Goal: Task Accomplishment & Management: Complete application form

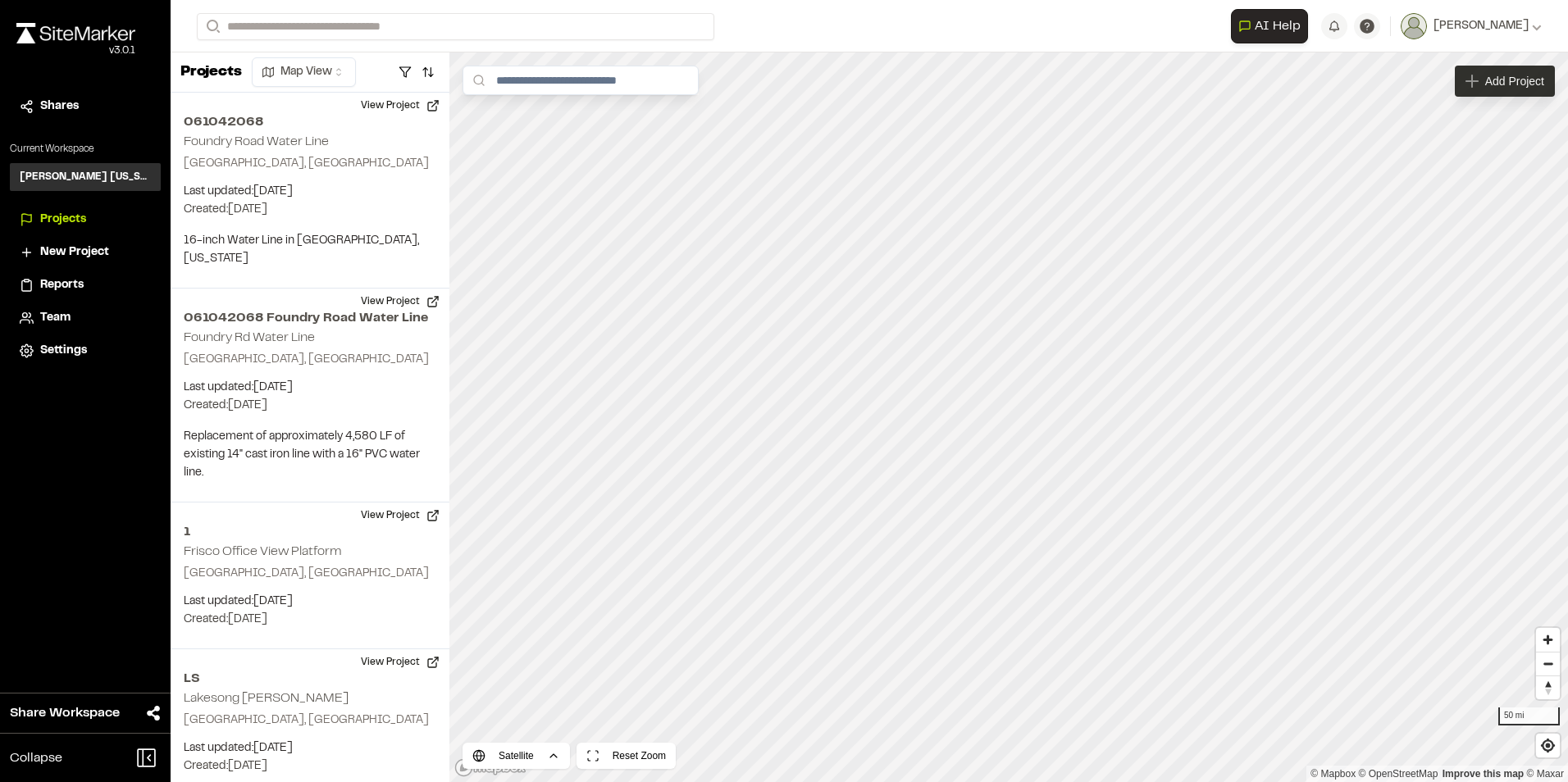
click at [1504, 81] on span "Add Project" at bounding box center [1514, 81] width 59 height 16
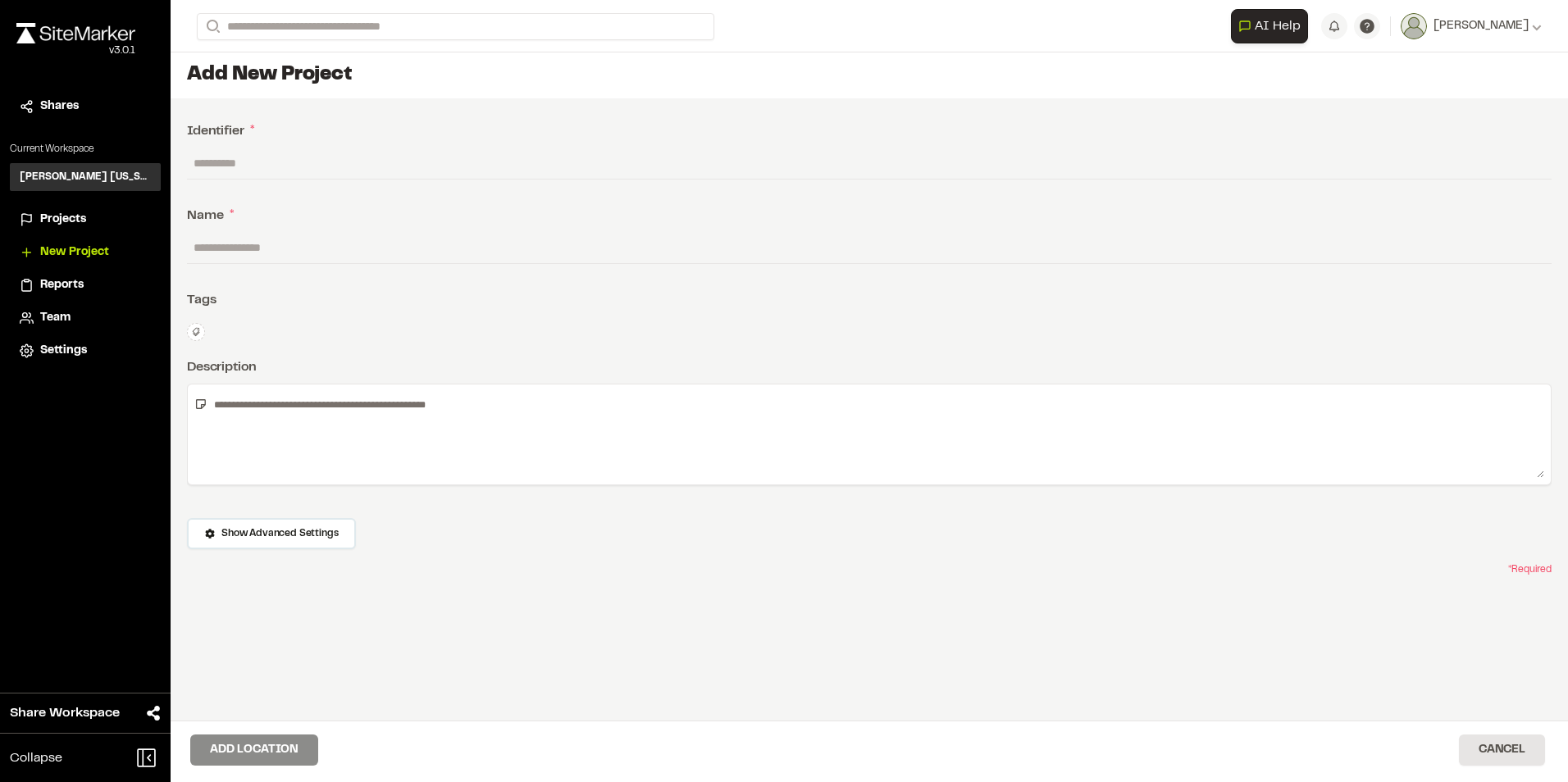
click at [249, 172] on input "text" at bounding box center [869, 163] width 1364 height 31
click at [274, 175] on input "text" at bounding box center [869, 163] width 1364 height 31
type input "**********"
click at [237, 750] on button "Add Location" at bounding box center [254, 749] width 128 height 31
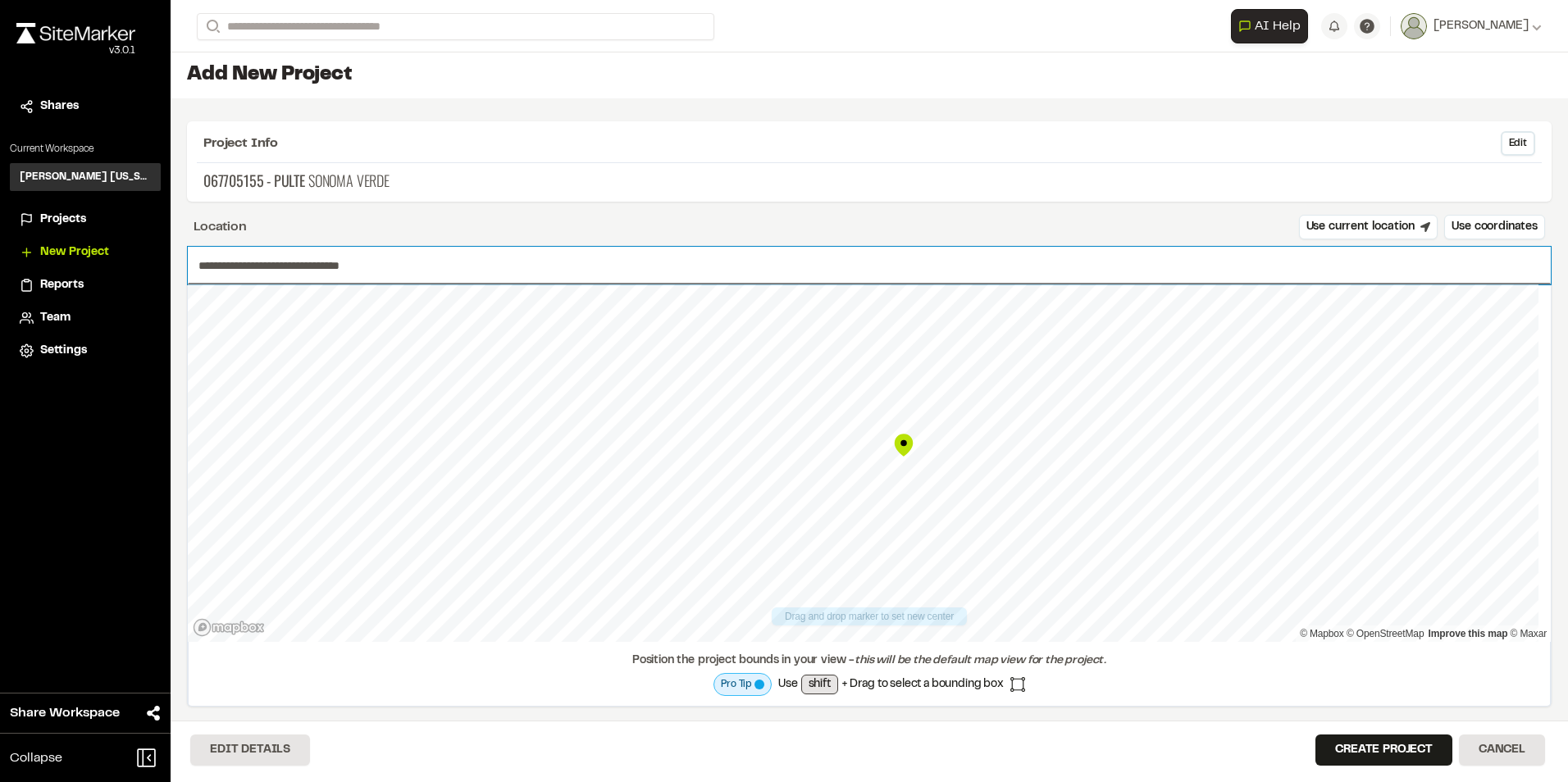
click at [269, 268] on input "**********" at bounding box center [869, 266] width 1362 height 38
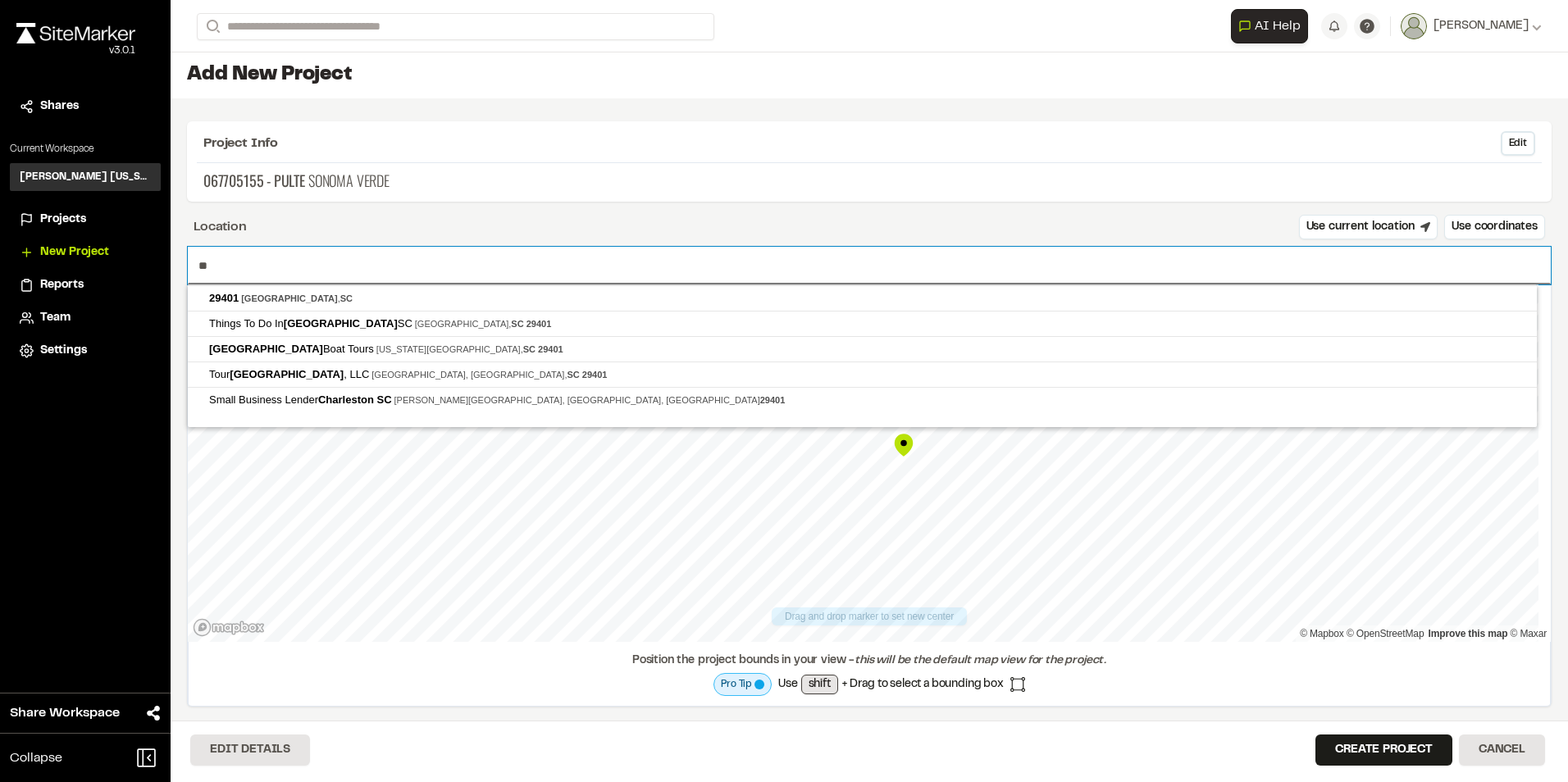
type input "*"
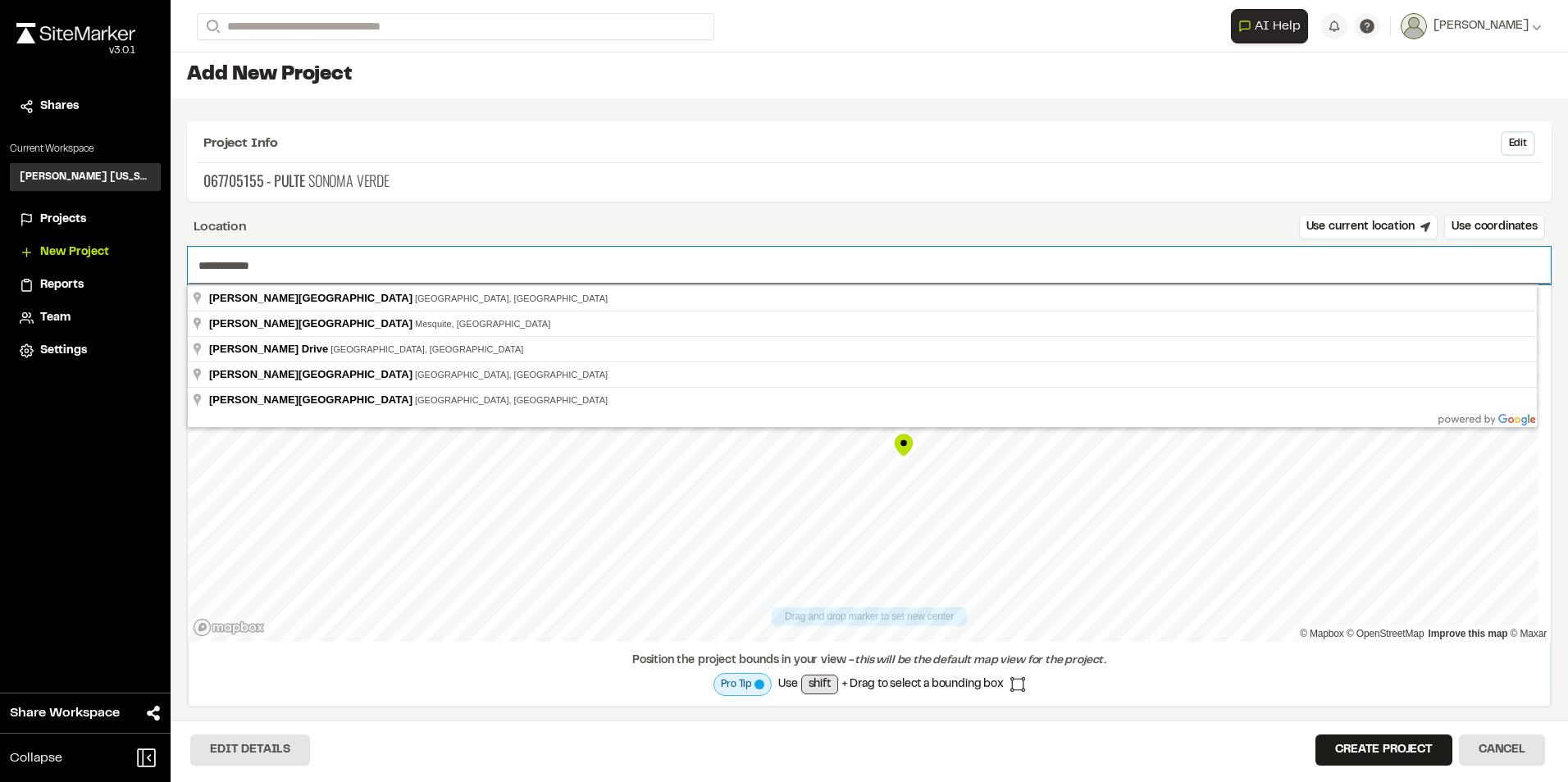
drag, startPoint x: 278, startPoint y: 271, endPoint x: 194, endPoint y: 255, distance: 85.5
click at [194, 255] on input "**********" at bounding box center [869, 266] width 1362 height 38
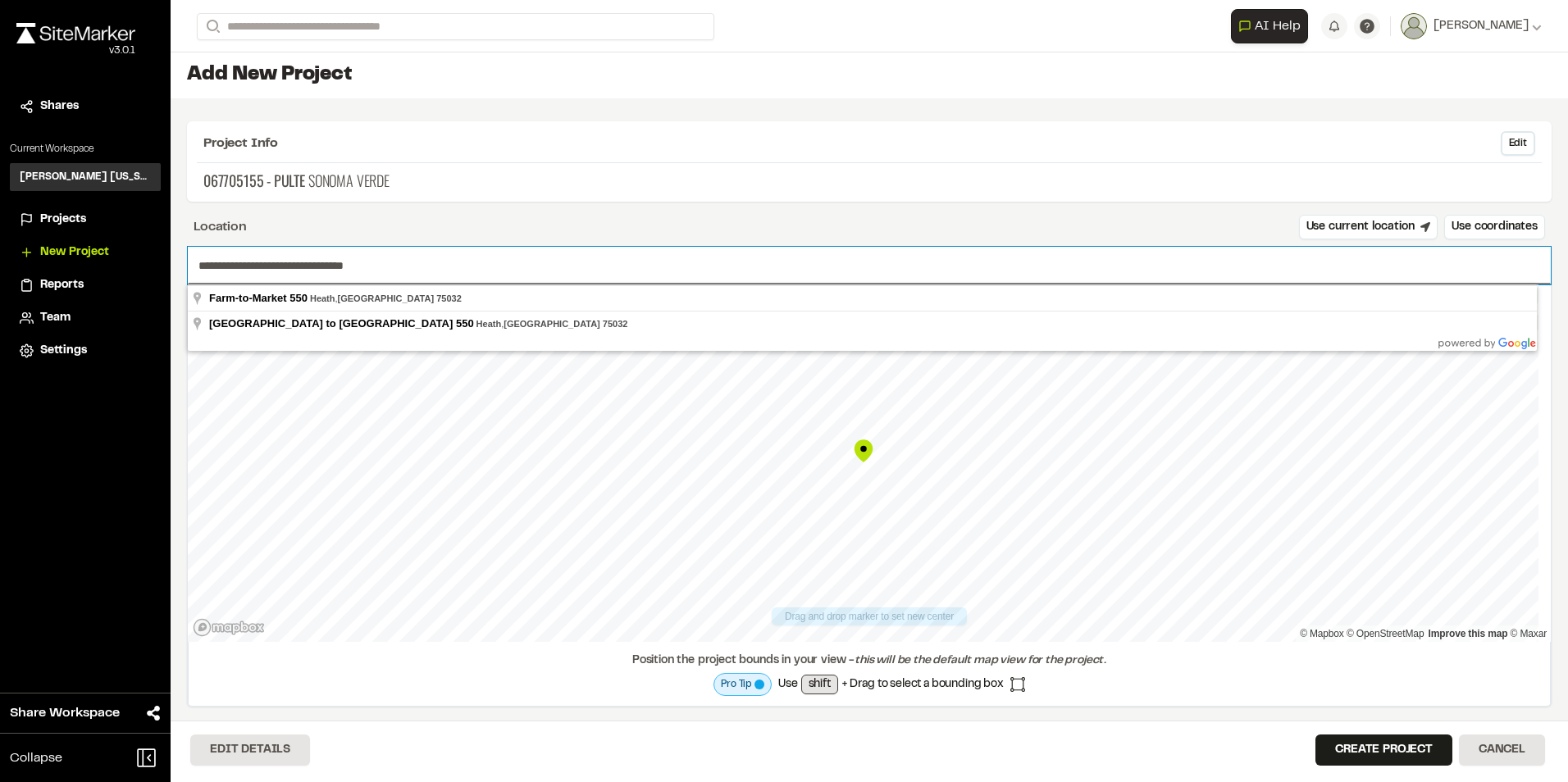
drag, startPoint x: 450, startPoint y: 268, endPoint x: 151, endPoint y: 276, distance: 299.1
click at [151, 276] on div "**********" at bounding box center [784, 391] width 1568 height 782
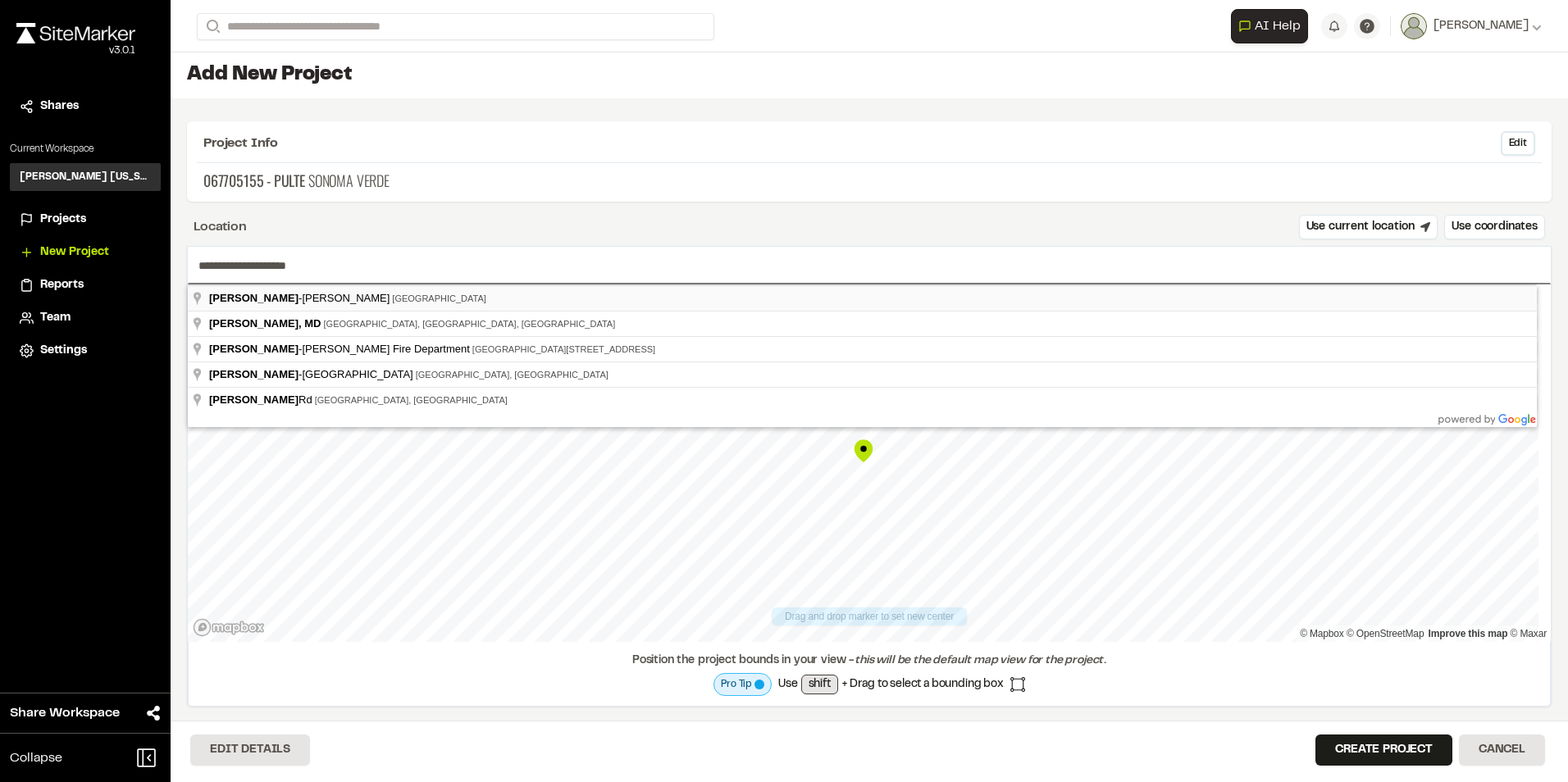
type input "**********"
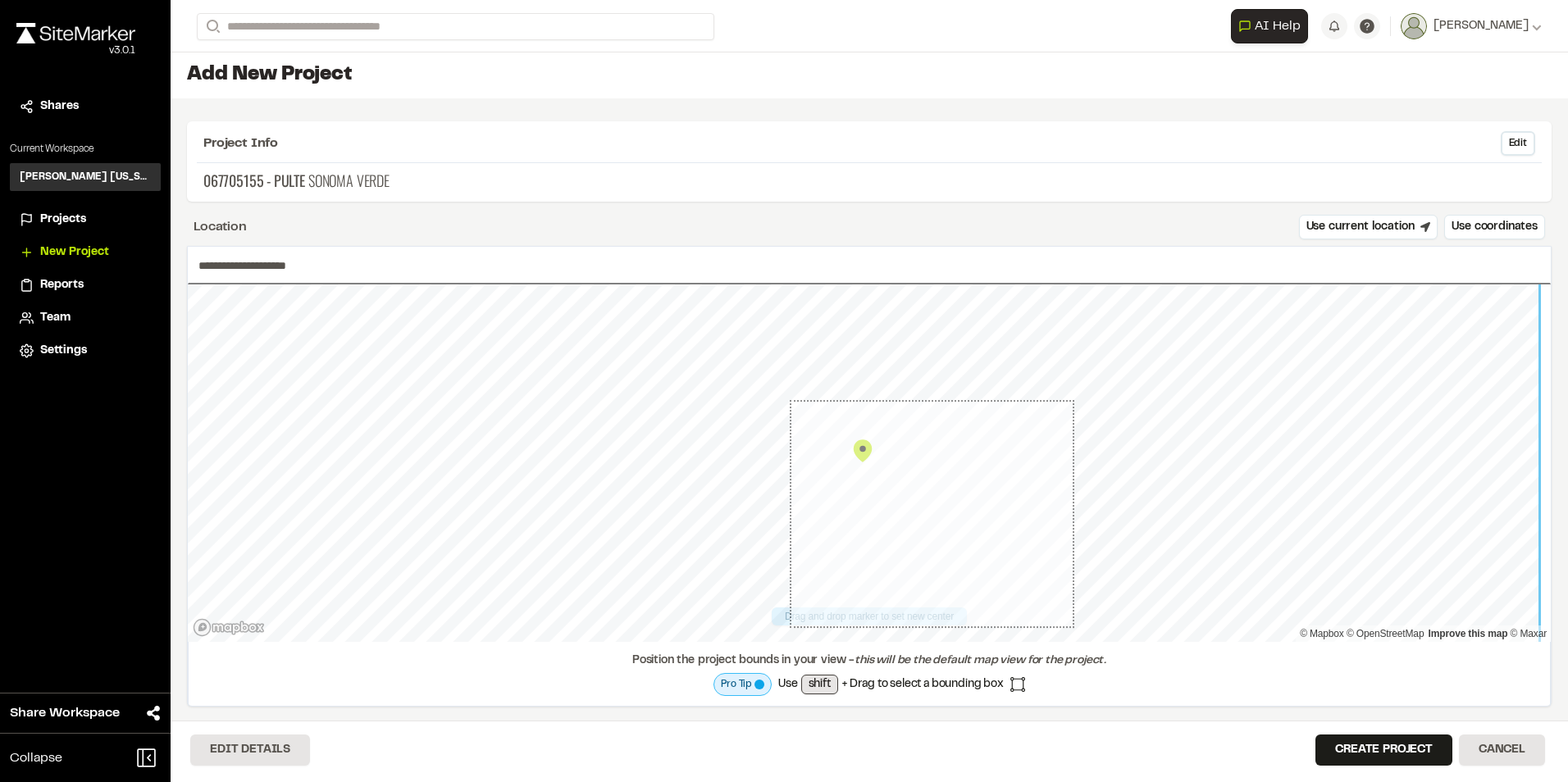
drag, startPoint x: 243, startPoint y: 292, endPoint x: 789, endPoint y: 400, distance: 556.6
click at [1371, 748] on button "Create Project" at bounding box center [1384, 749] width 137 height 31
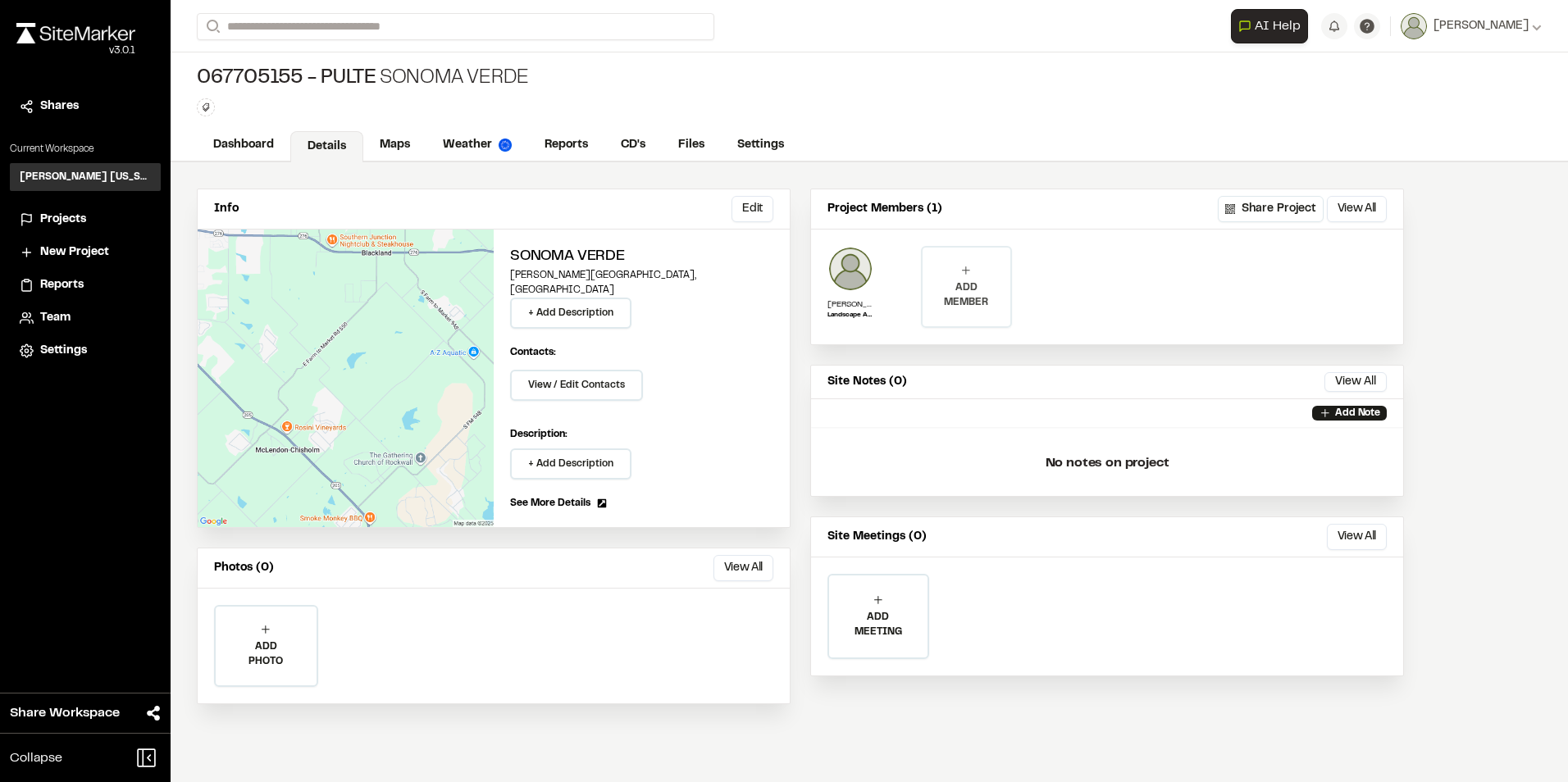
click at [964, 296] on p "ADD MEMBER" at bounding box center [965, 295] width 87 height 29
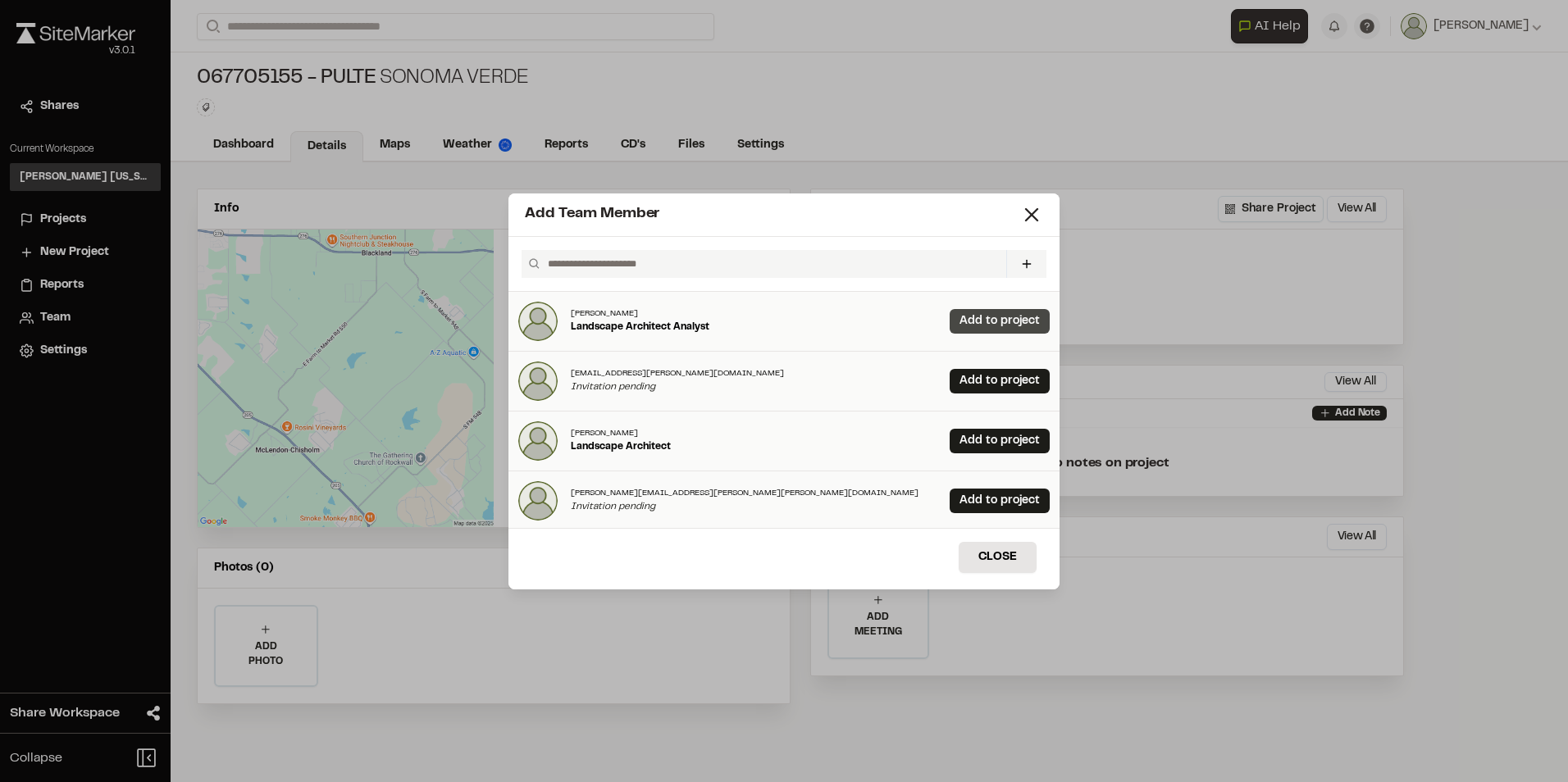
click at [960, 314] on link "Add to project" at bounding box center [999, 321] width 100 height 25
click at [990, 436] on link "Add to project" at bounding box center [999, 440] width 100 height 25
click at [1026, 215] on icon at bounding box center [1031, 214] width 23 height 23
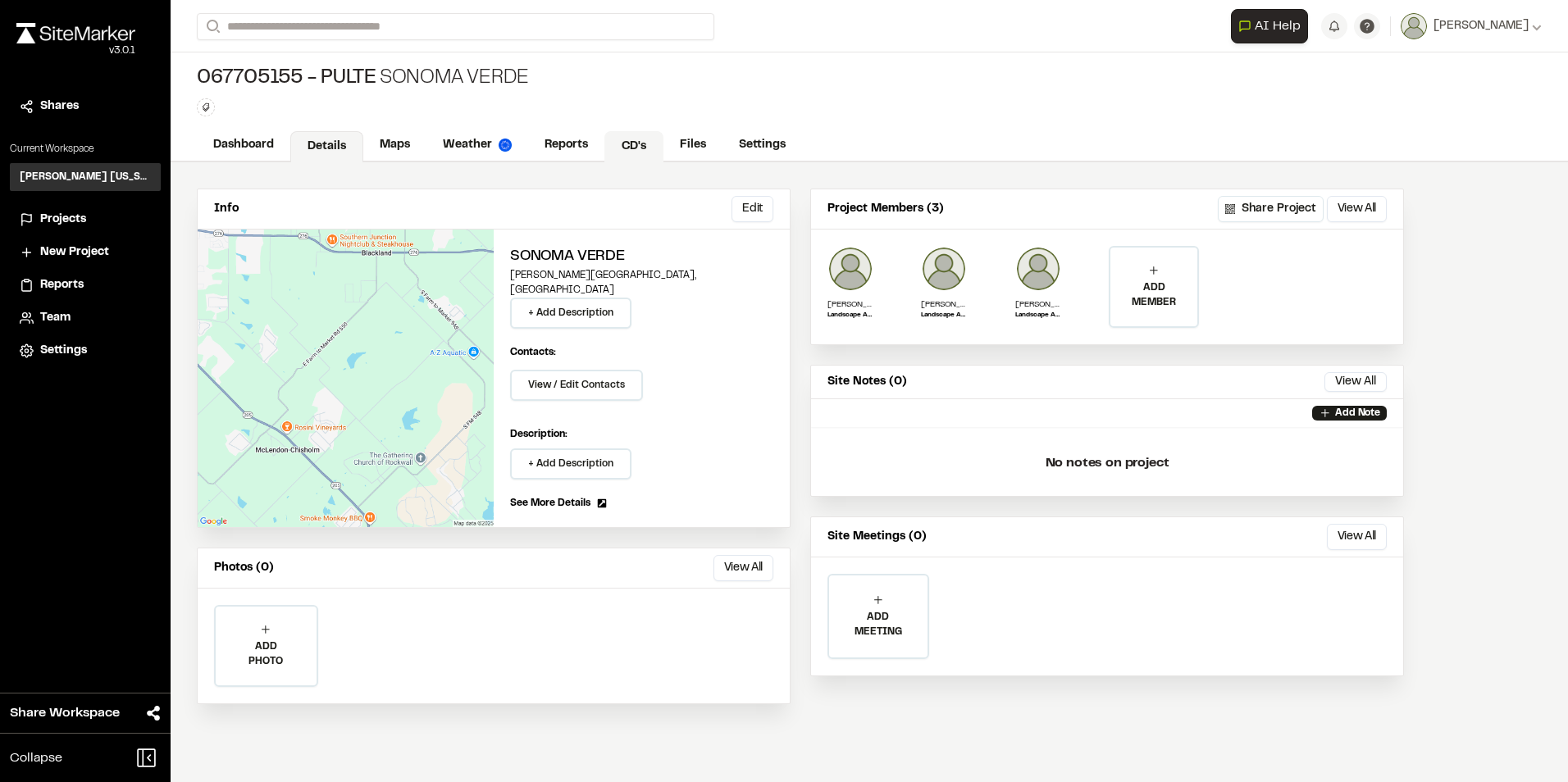
click at [631, 143] on link "CD's" at bounding box center [633, 146] width 59 height 31
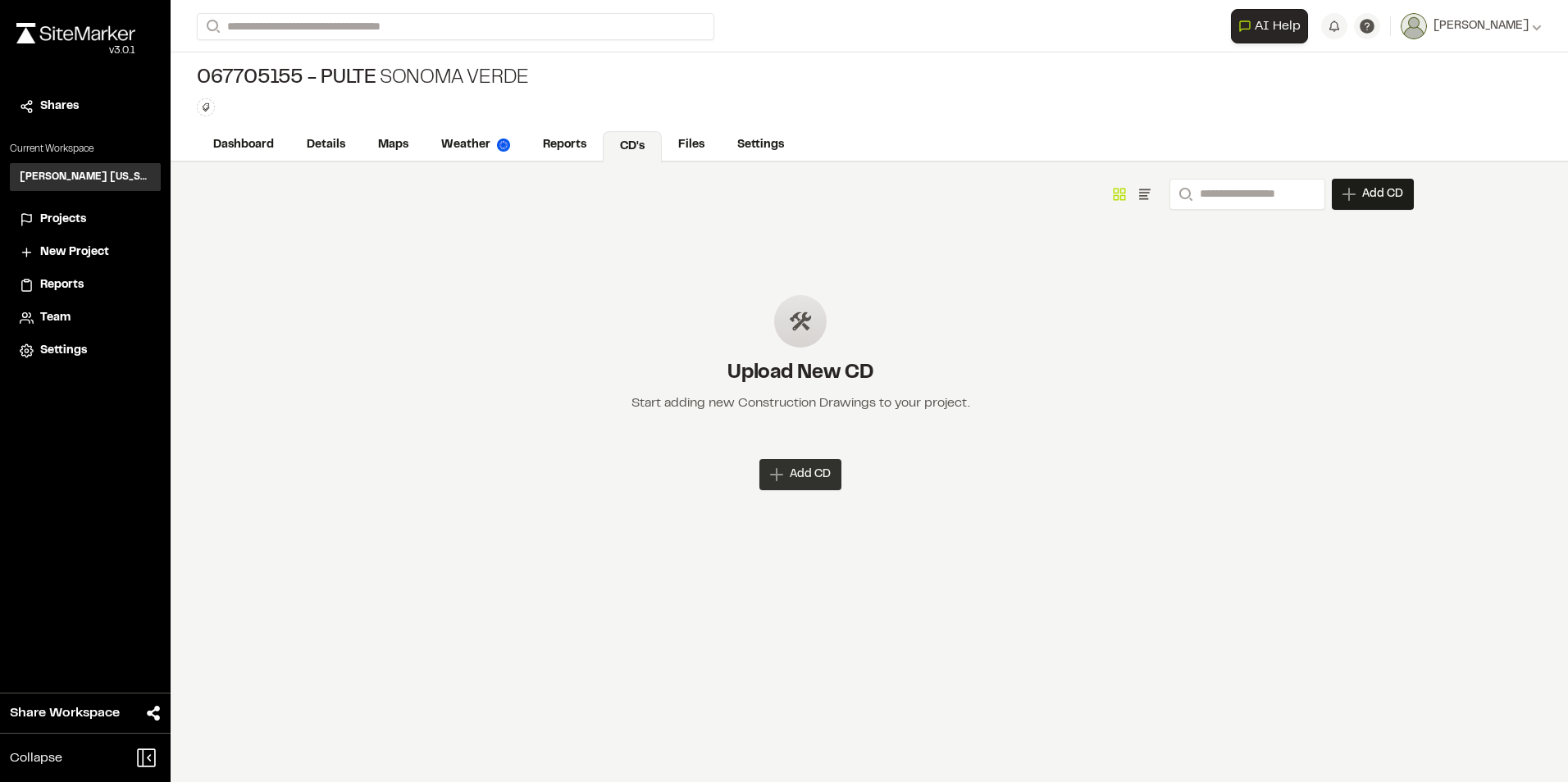
click at [825, 474] on span "Add CD" at bounding box center [810, 474] width 41 height 16
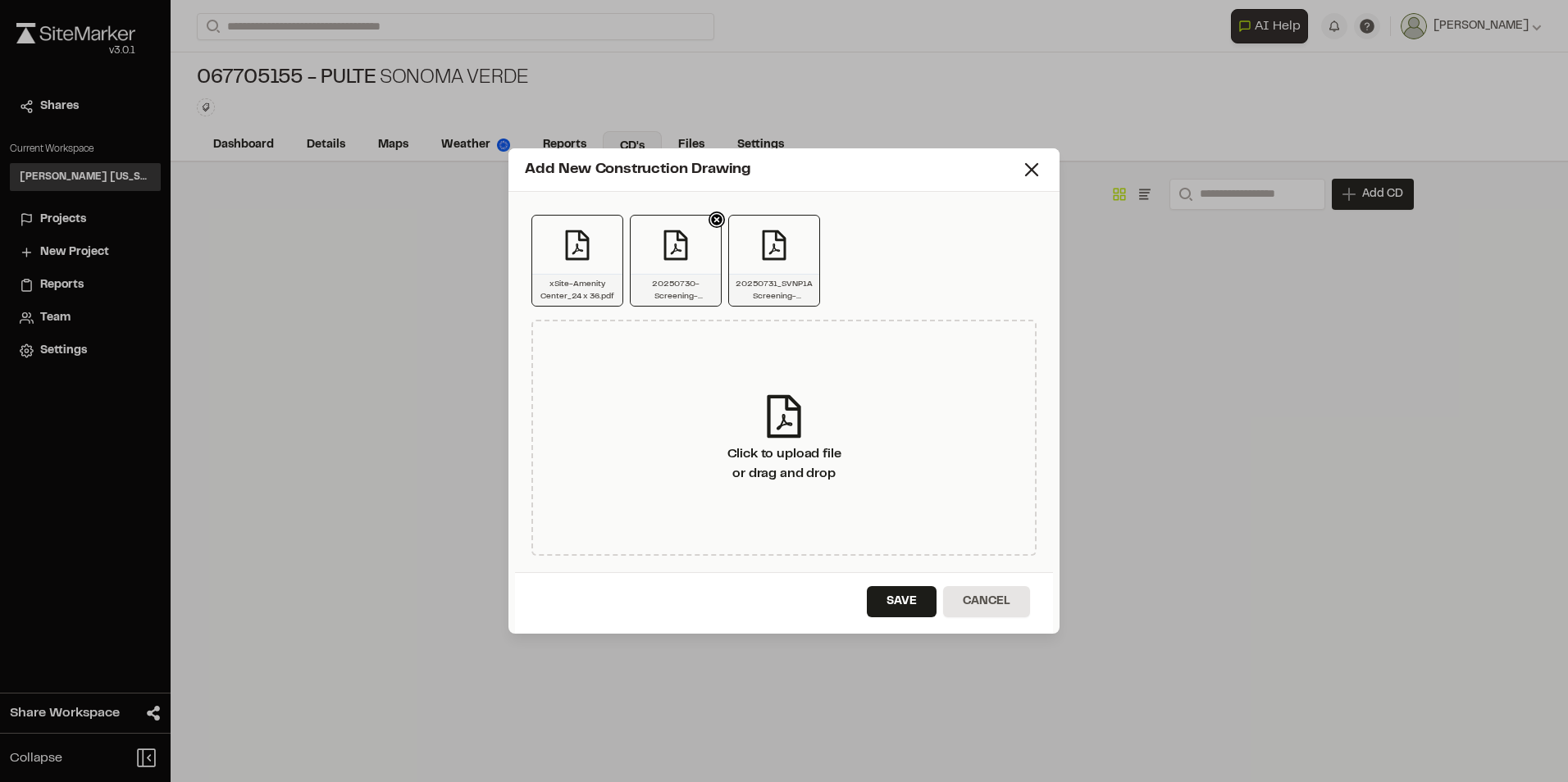
click at [717, 218] on icon at bounding box center [715, 219] width 6 height 6
click at [718, 220] on icon at bounding box center [715, 219] width 6 height 6
click at [709, 220] on icon at bounding box center [716, 219] width 16 height 16
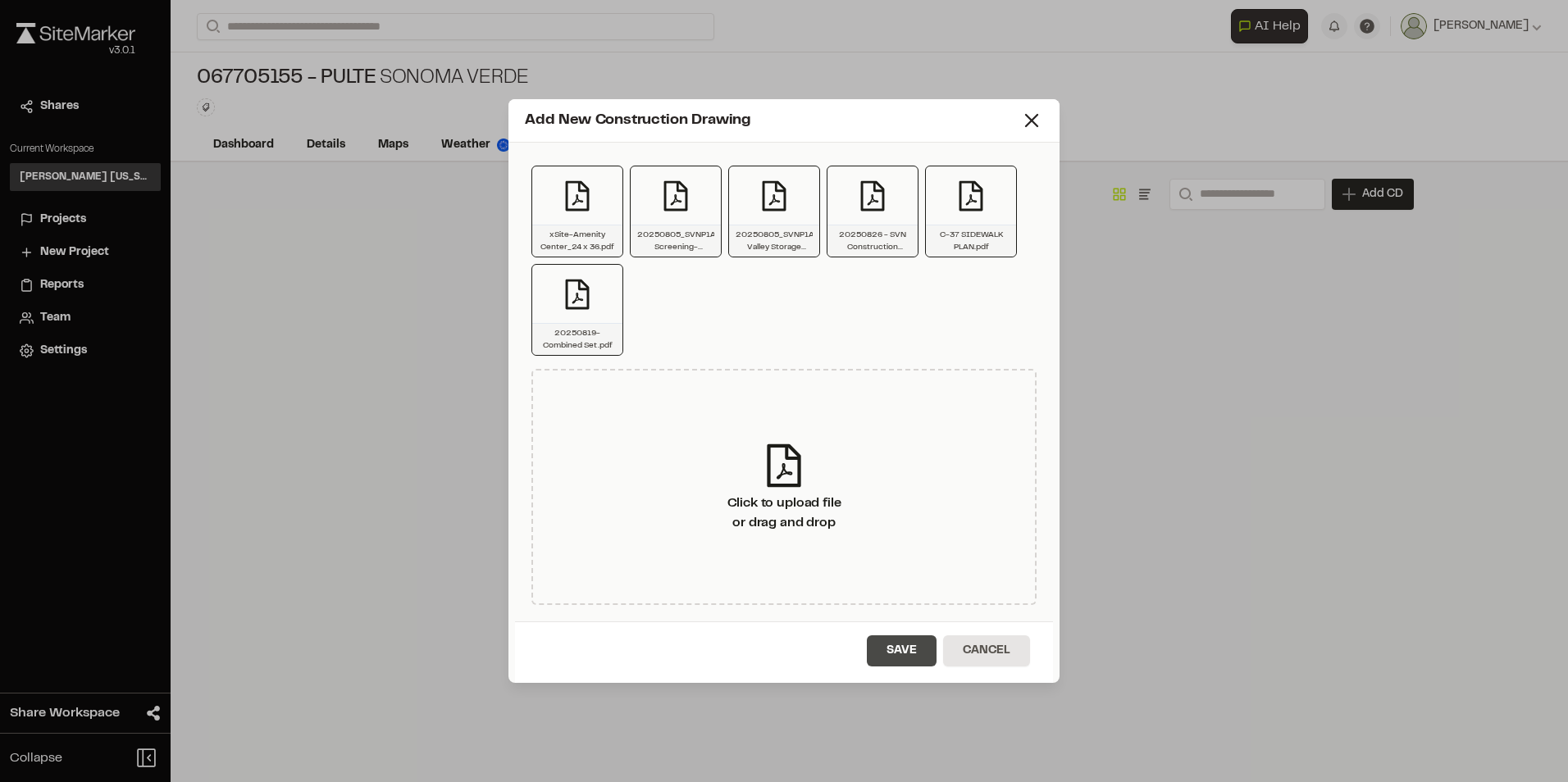
click at [907, 654] on button "Save" at bounding box center [901, 651] width 69 height 31
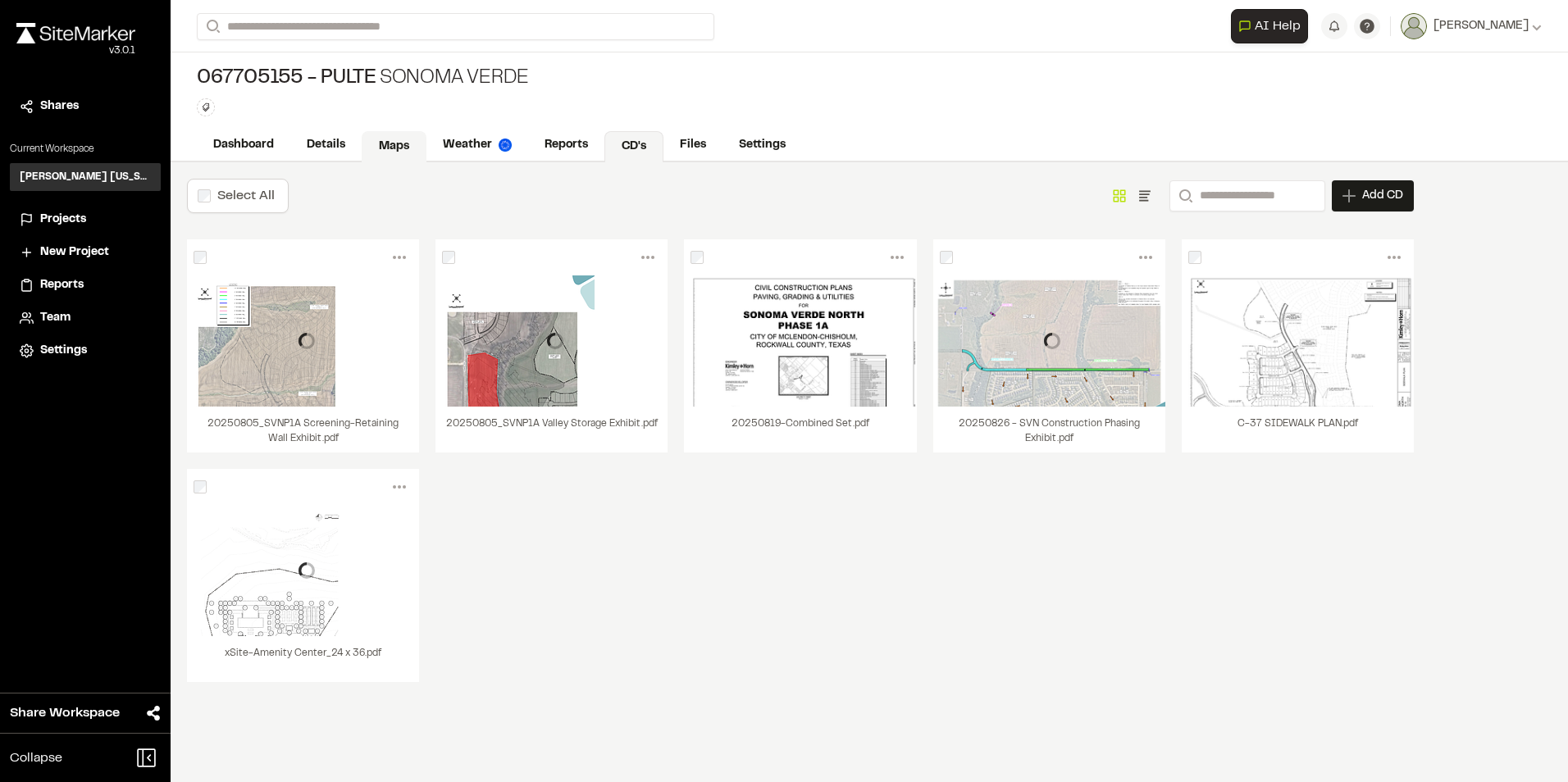
click at [392, 146] on link "Maps" at bounding box center [394, 146] width 65 height 31
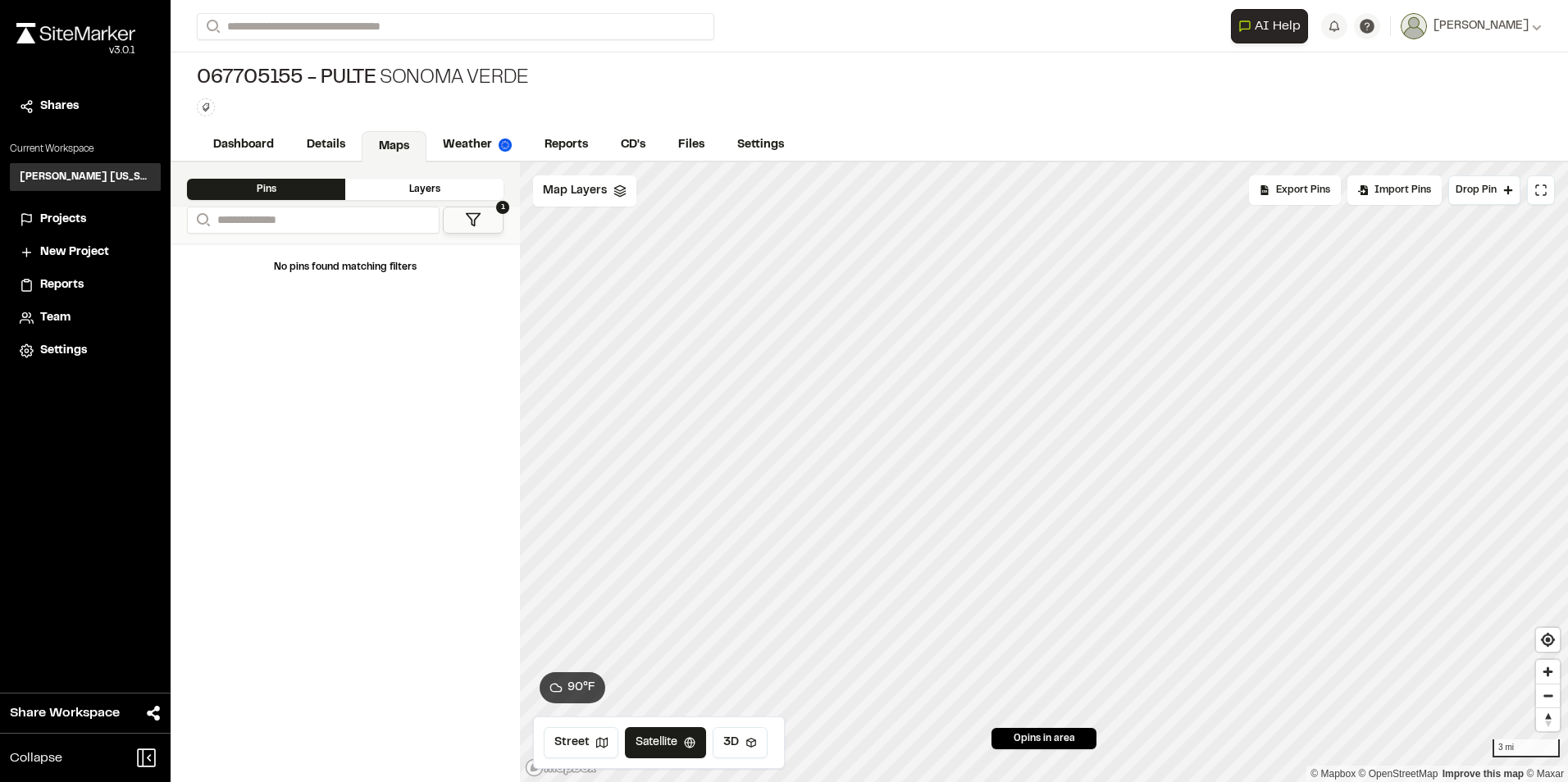
click at [397, 151] on link "Maps" at bounding box center [394, 146] width 65 height 31
click at [81, 219] on span "Projects" at bounding box center [63, 219] width 46 height 18
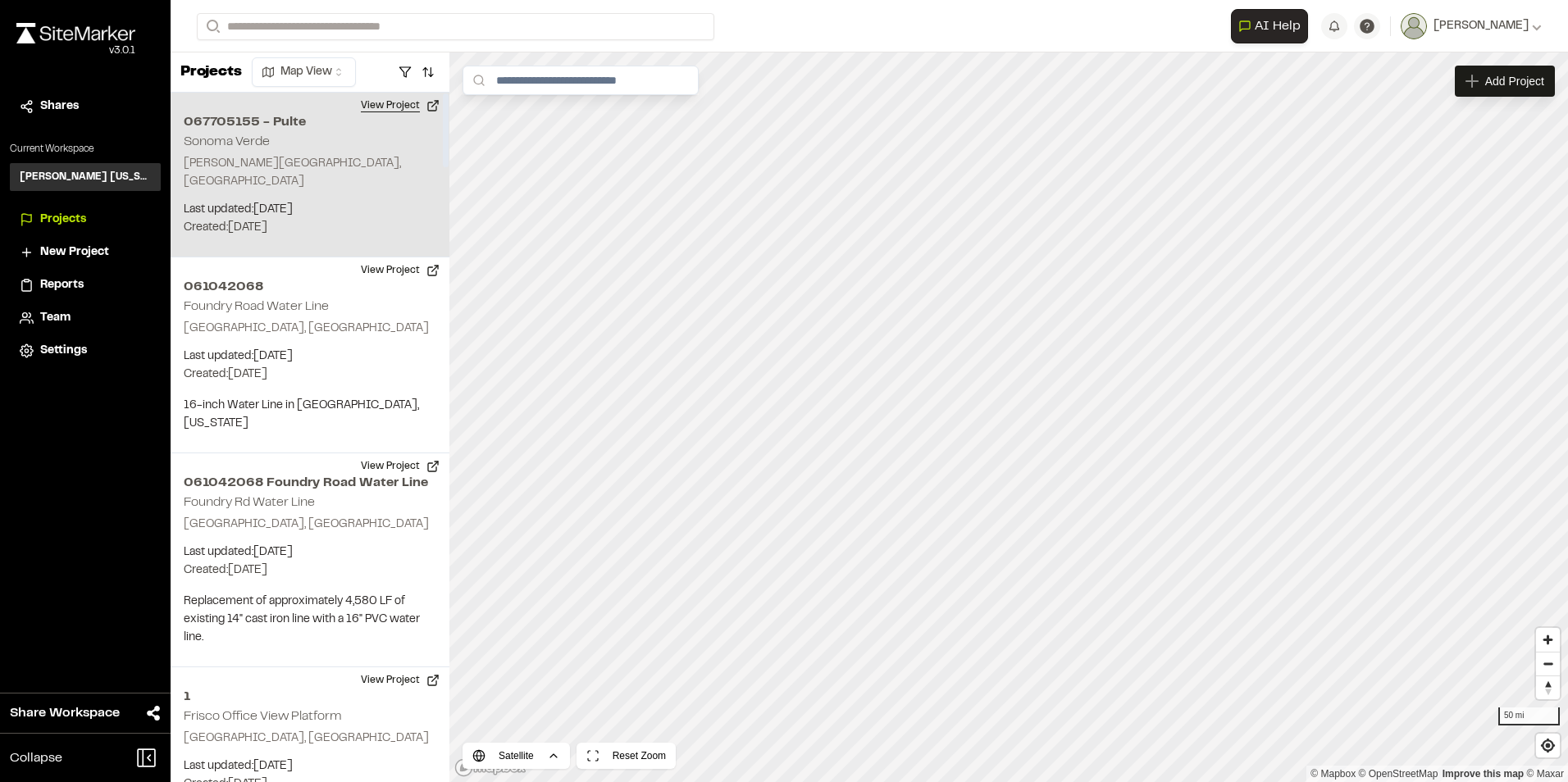
click at [378, 103] on button "View Project" at bounding box center [400, 105] width 99 height 27
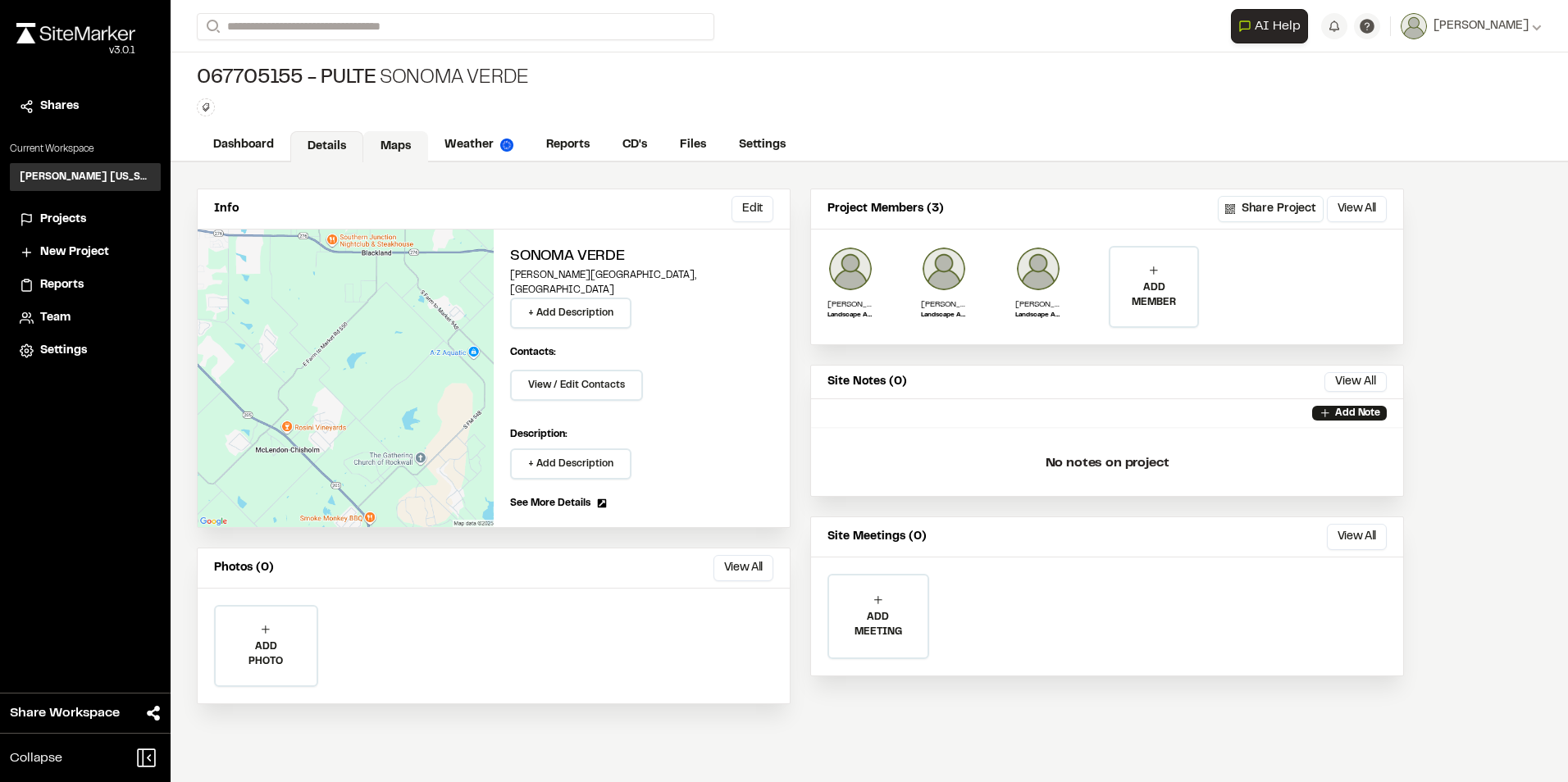
click at [389, 144] on link "Maps" at bounding box center [396, 146] width 65 height 31
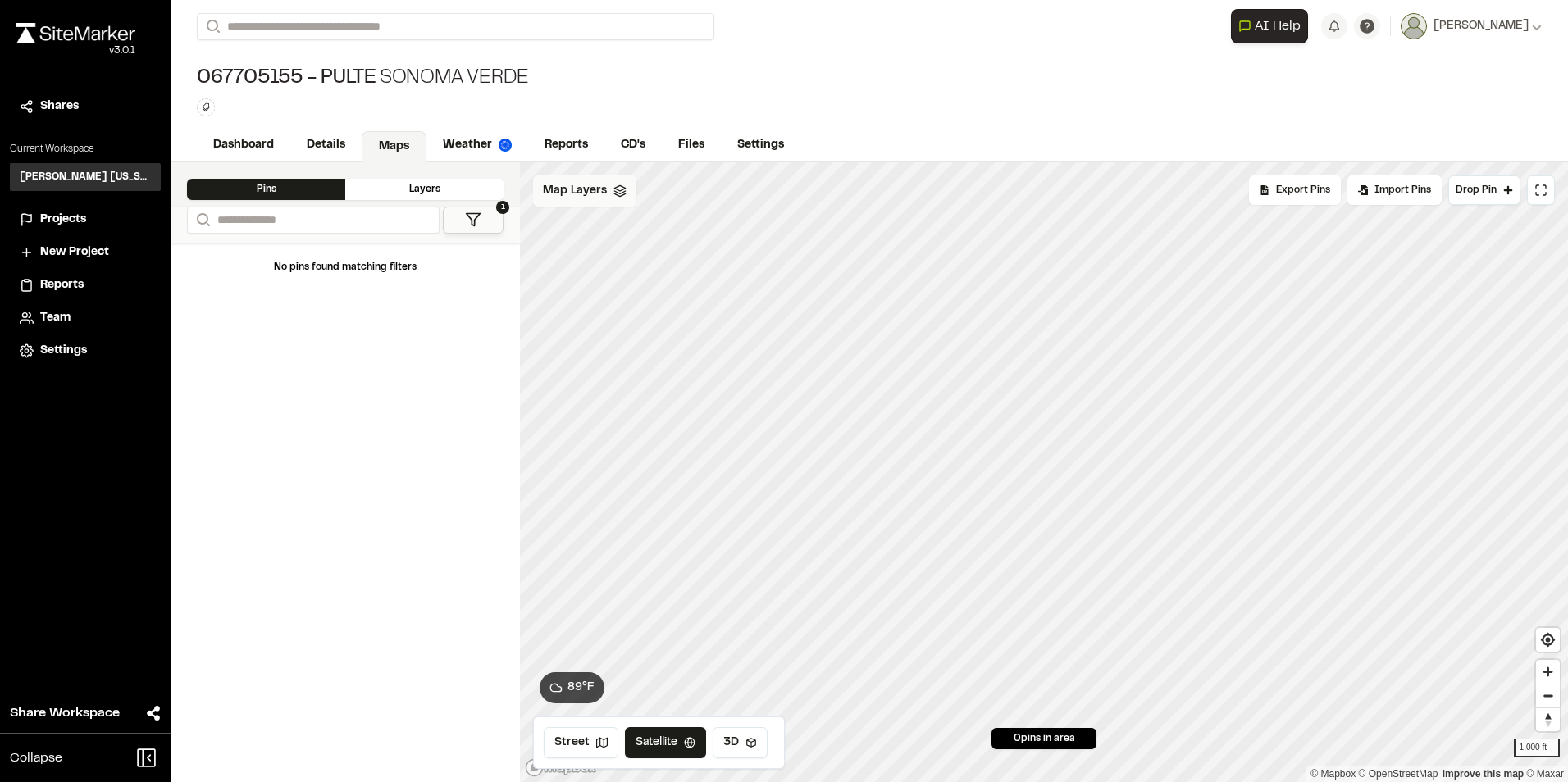
click at [560, 197] on span "Map Layers" at bounding box center [574, 190] width 64 height 18
click at [638, 193] on html "**********" at bounding box center [784, 391] width 1568 height 782
click at [554, 228] on link "Add Layer" at bounding box center [595, 226] width 123 height 28
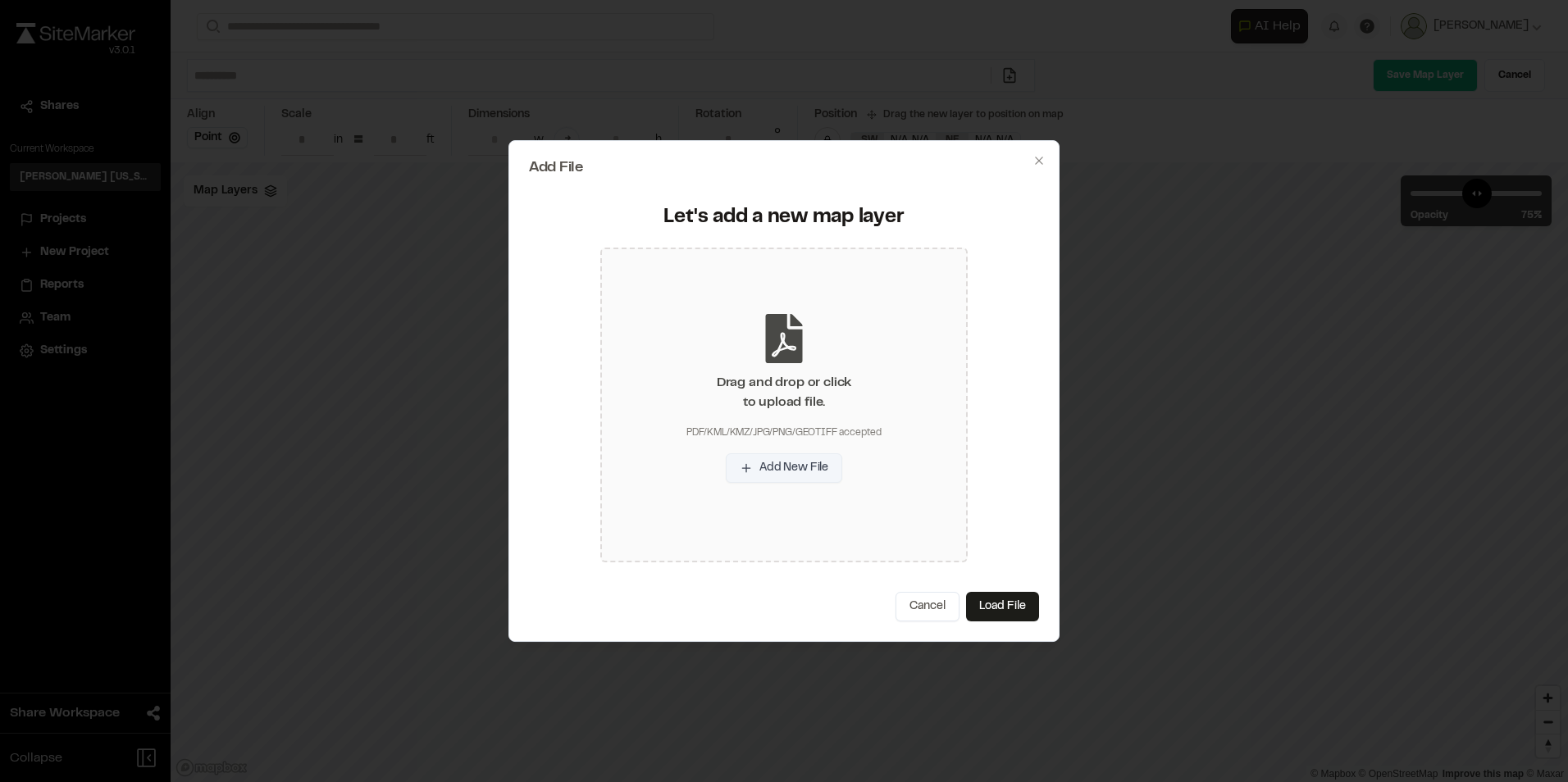
click at [818, 459] on button "Add New File" at bounding box center [784, 468] width 117 height 29
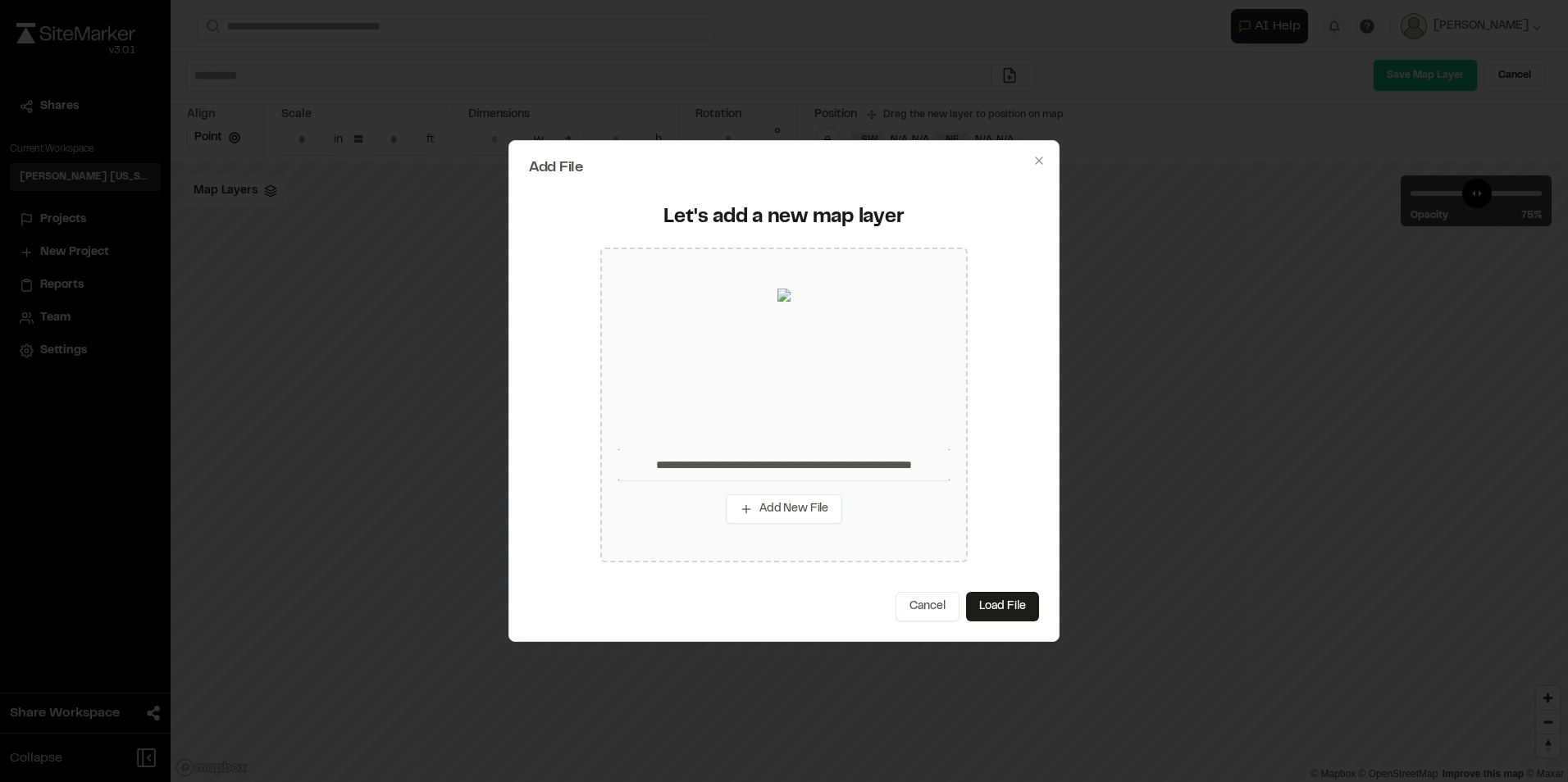
scroll to position [0, 77]
drag, startPoint x: 624, startPoint y: 463, endPoint x: 1036, endPoint y: 481, distance: 412.4
click at [1036, 481] on div "**********" at bounding box center [783, 383] width 510 height 390
type input "*"
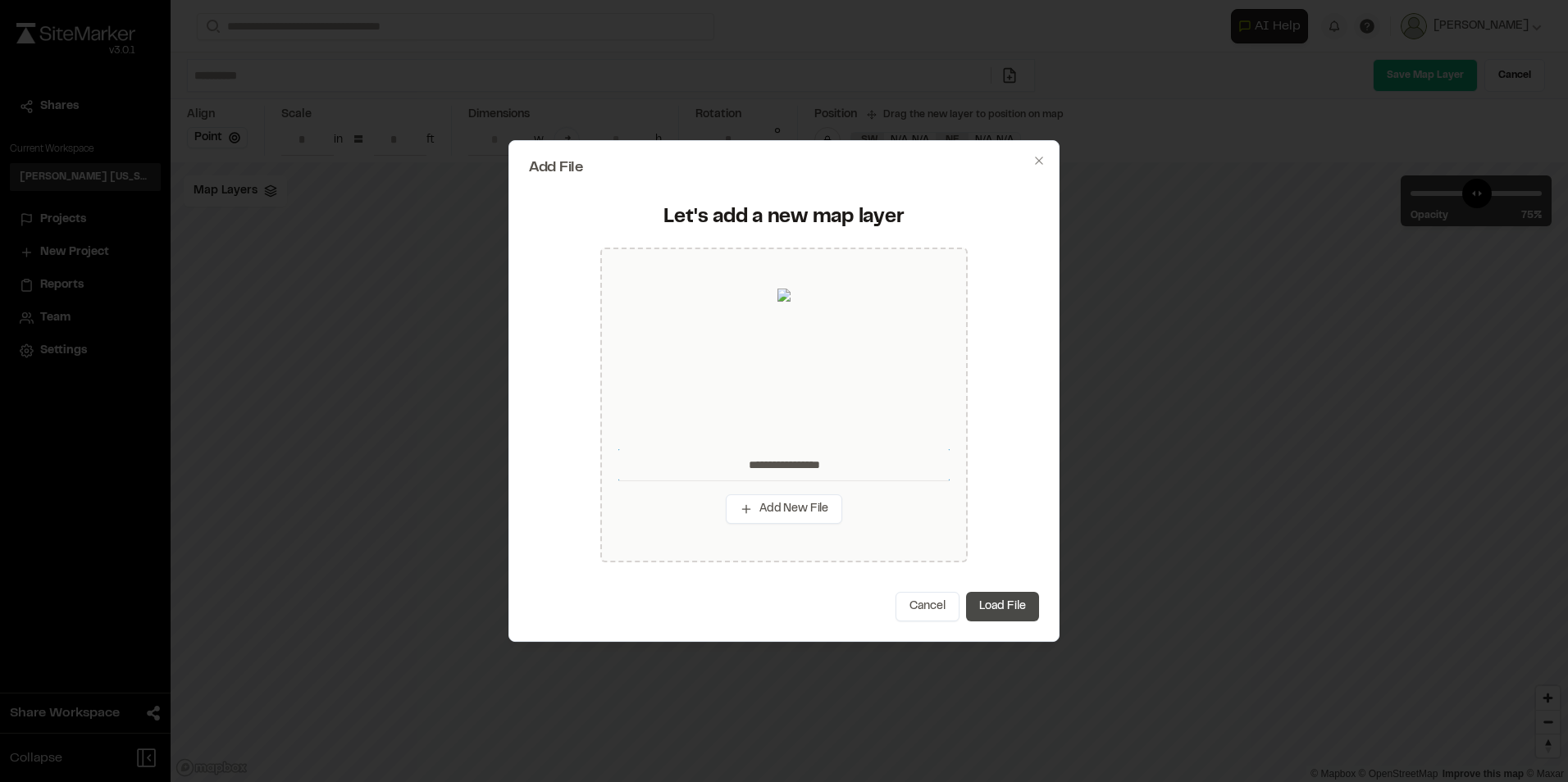
type input "**********"
click at [1000, 604] on button "Load File" at bounding box center [1002, 606] width 73 height 29
type input "**********"
type input "****"
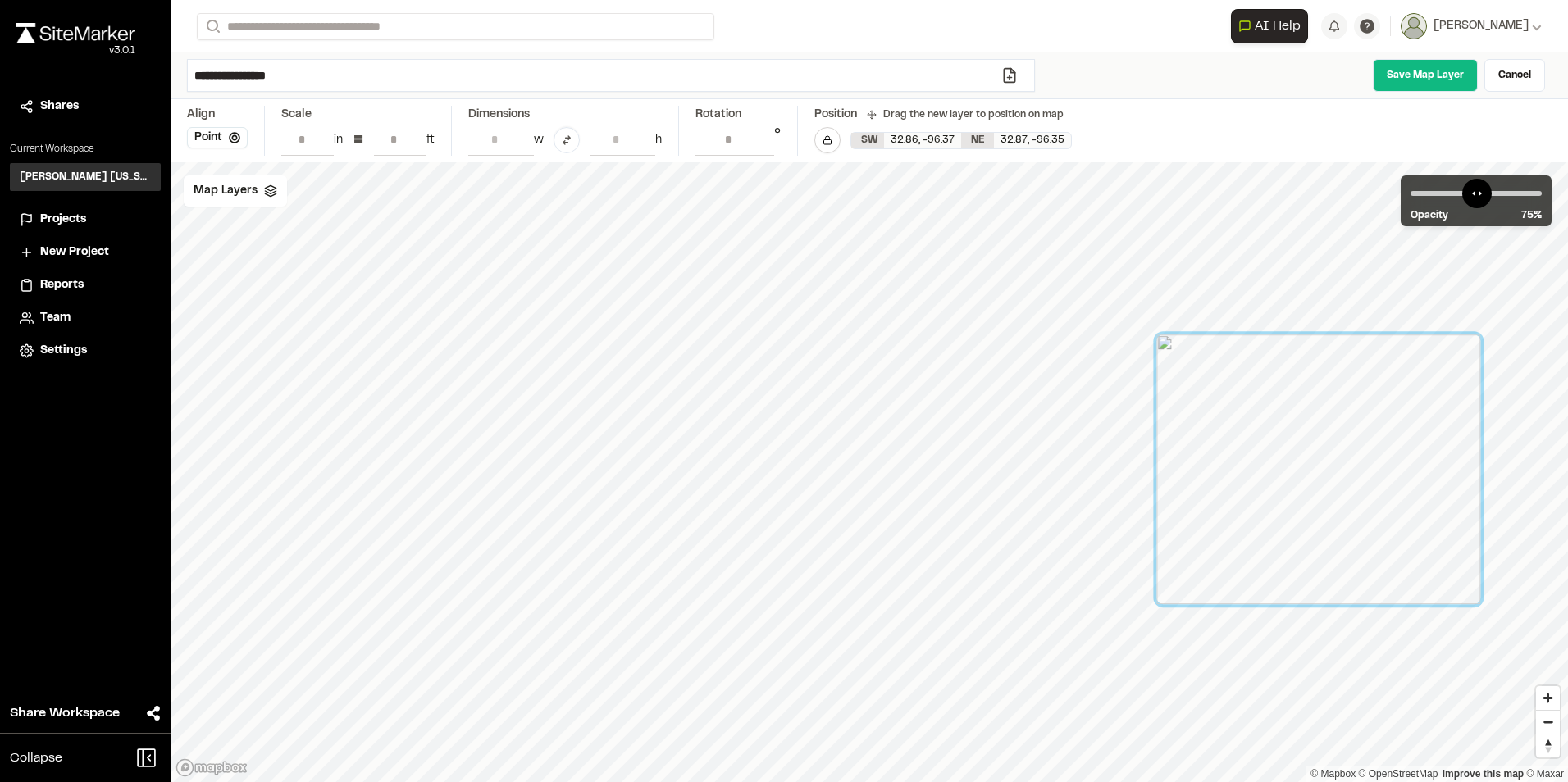
drag, startPoint x: 805, startPoint y: 522, endPoint x: 1272, endPoint y: 514, distance: 467.1
click at [1272, 514] on div at bounding box center [1318, 469] width 324 height 270
click at [226, 141] on button "Point" at bounding box center [217, 137] width 61 height 21
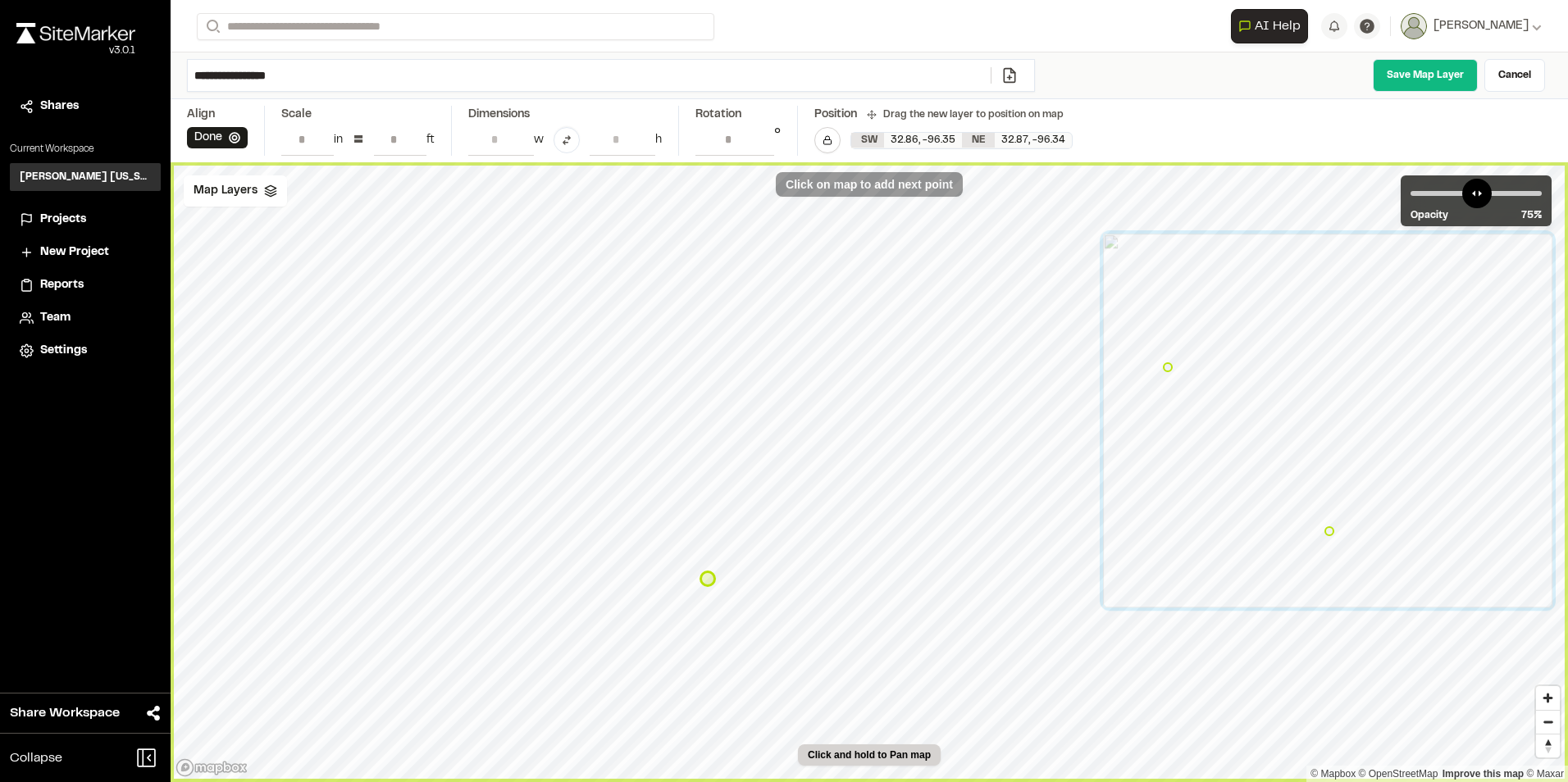
type input "**********"
drag, startPoint x: 1497, startPoint y: 192, endPoint x: 1616, endPoint y: 343, distance: 192.3
type input "***"
click at [1541, 196] on input "range" at bounding box center [1475, 194] width 131 height 5
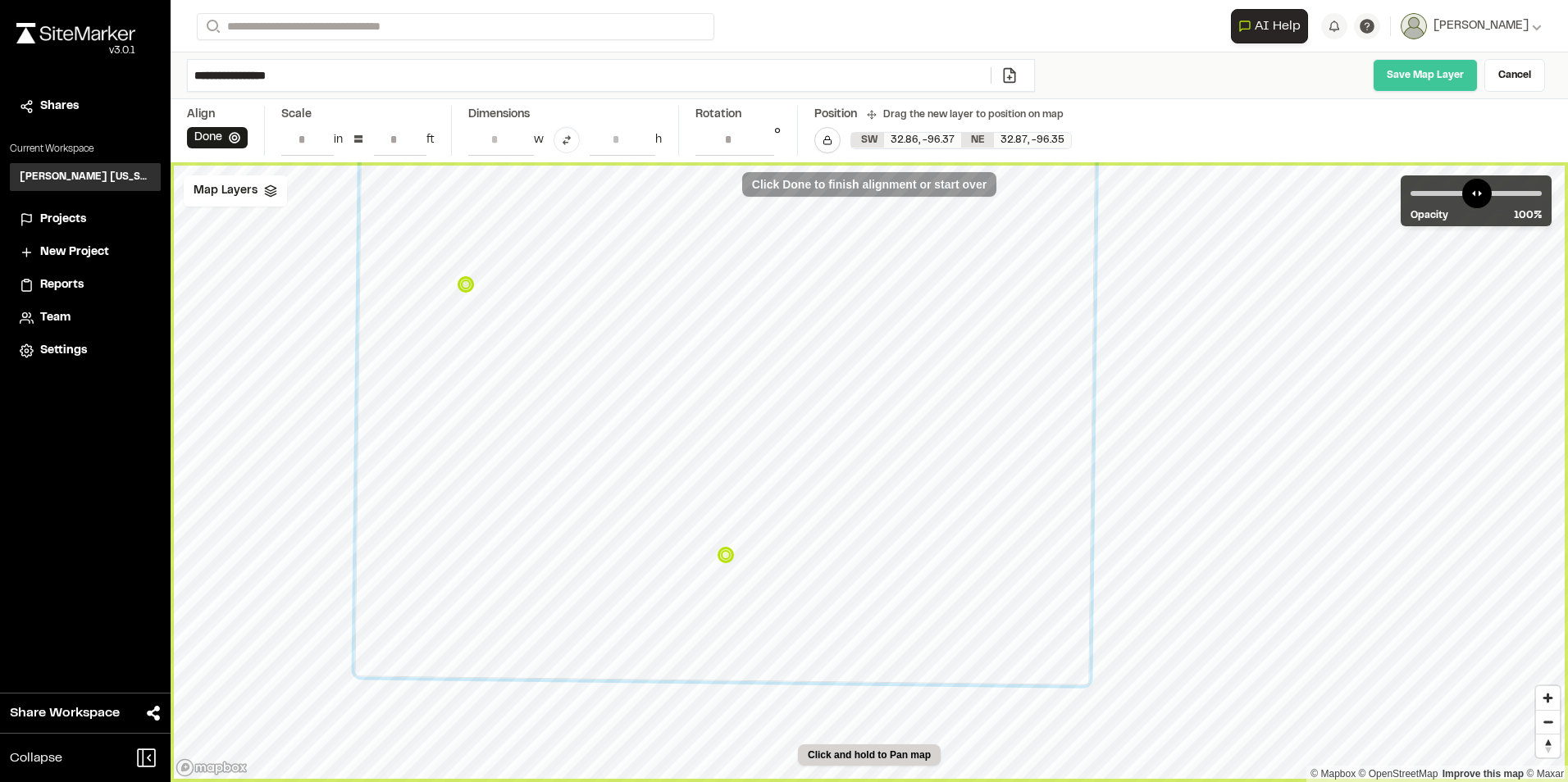
click at [1432, 79] on link "Save Map Layer" at bounding box center [1425, 75] width 105 height 33
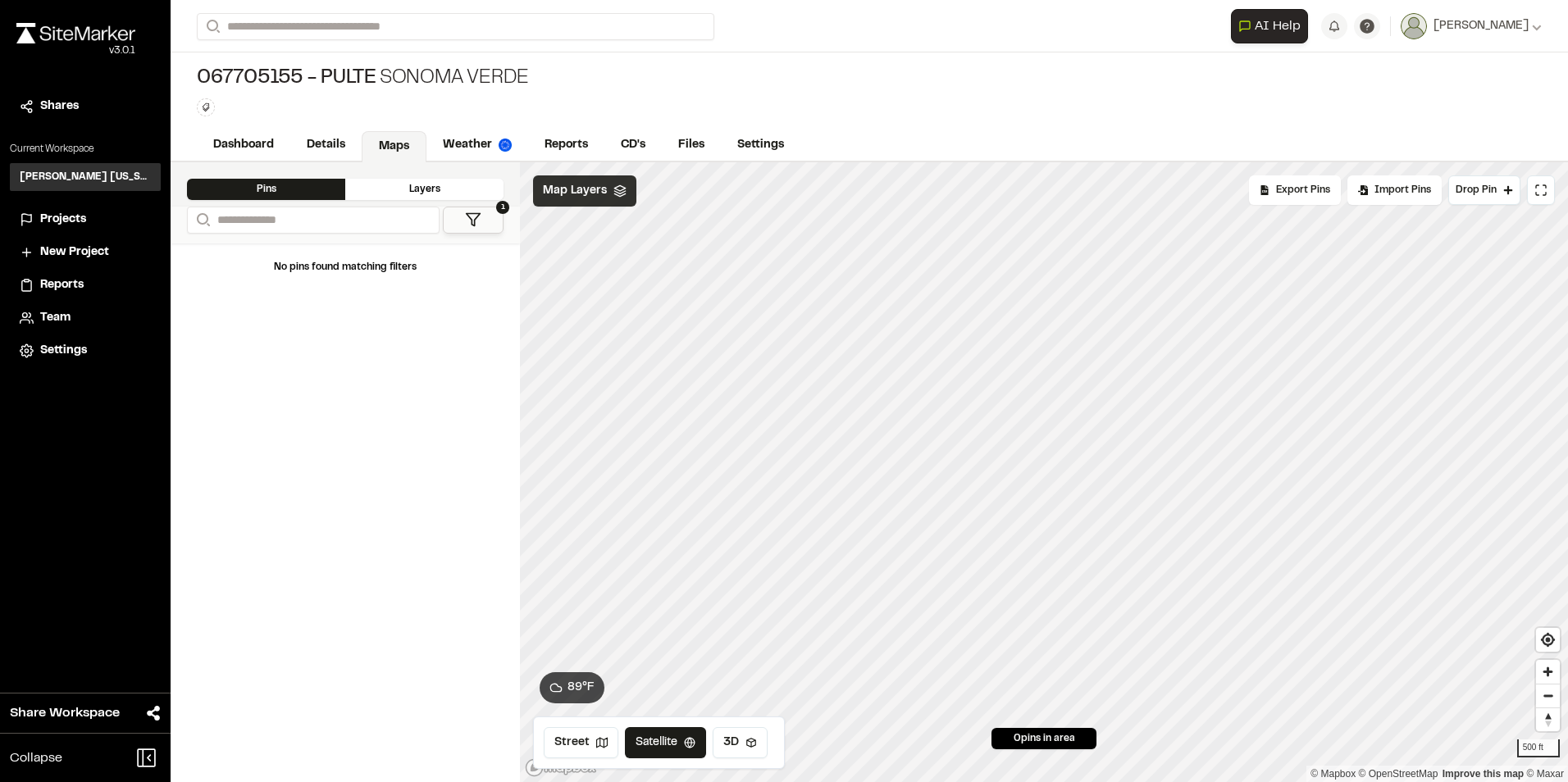
click at [564, 206] on div "Map Layers" at bounding box center [584, 191] width 104 height 31
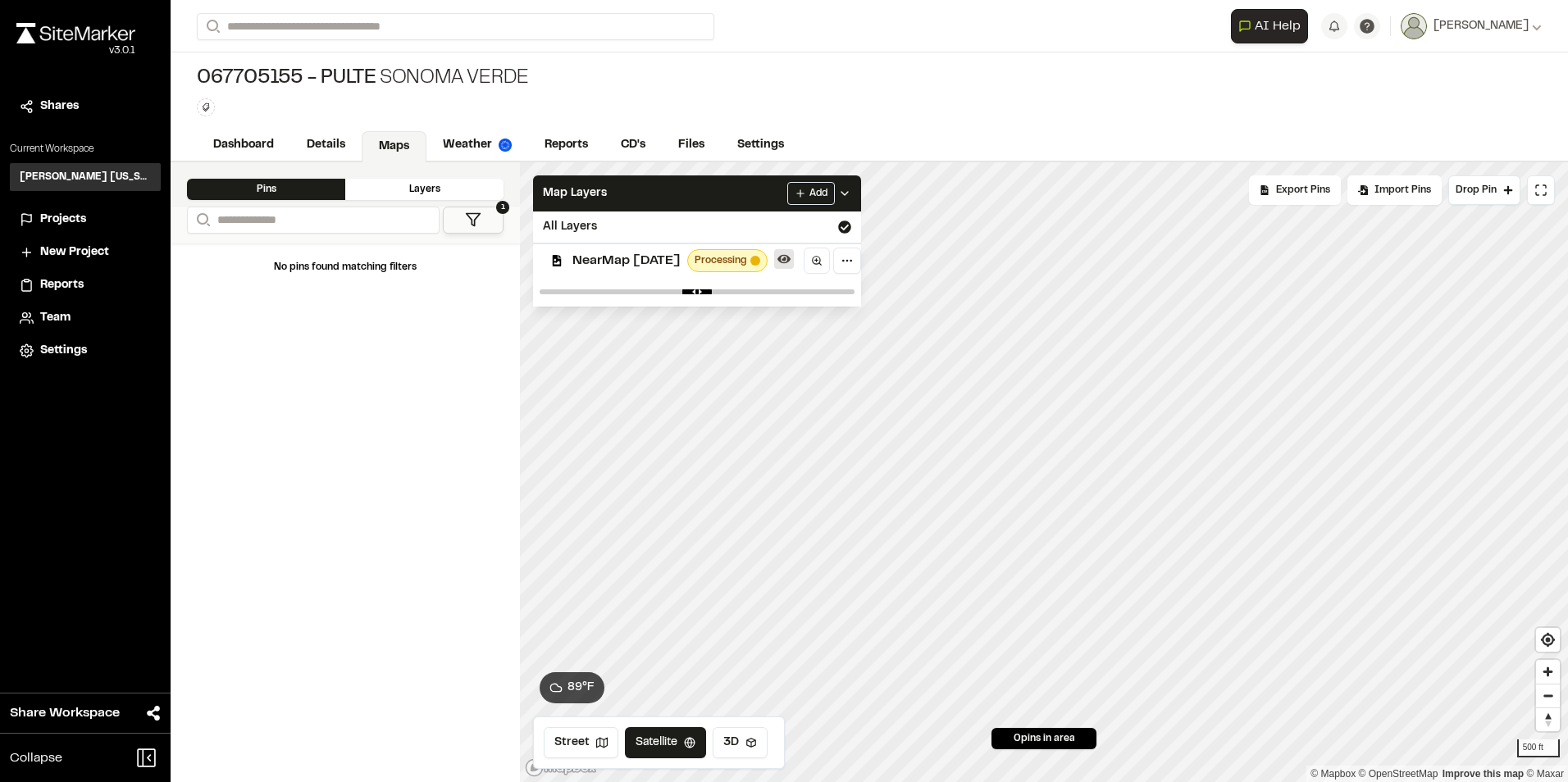
click at [790, 256] on icon at bounding box center [783, 259] width 13 height 13
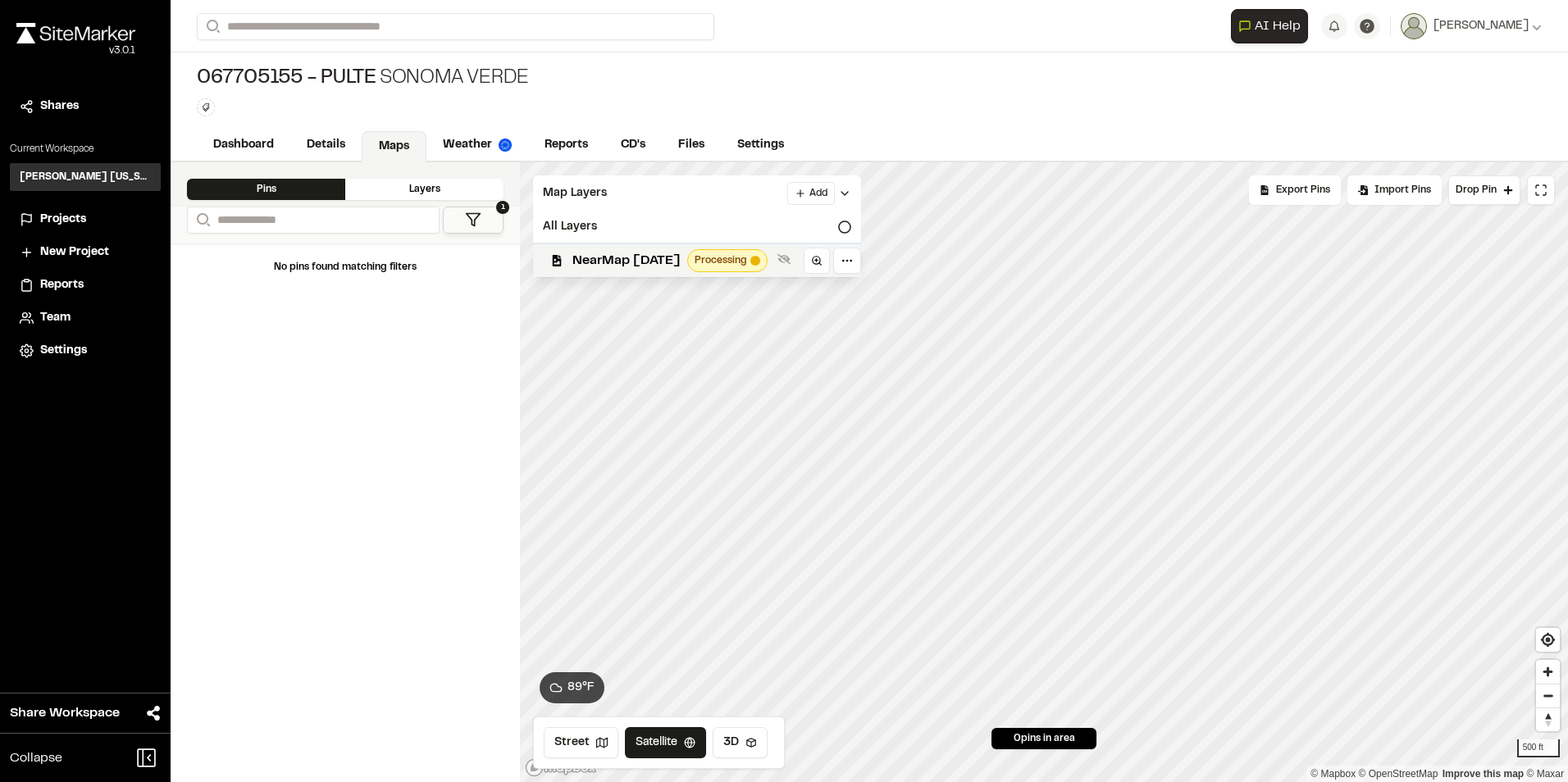
click at [790, 256] on icon at bounding box center [783, 260] width 13 height 10
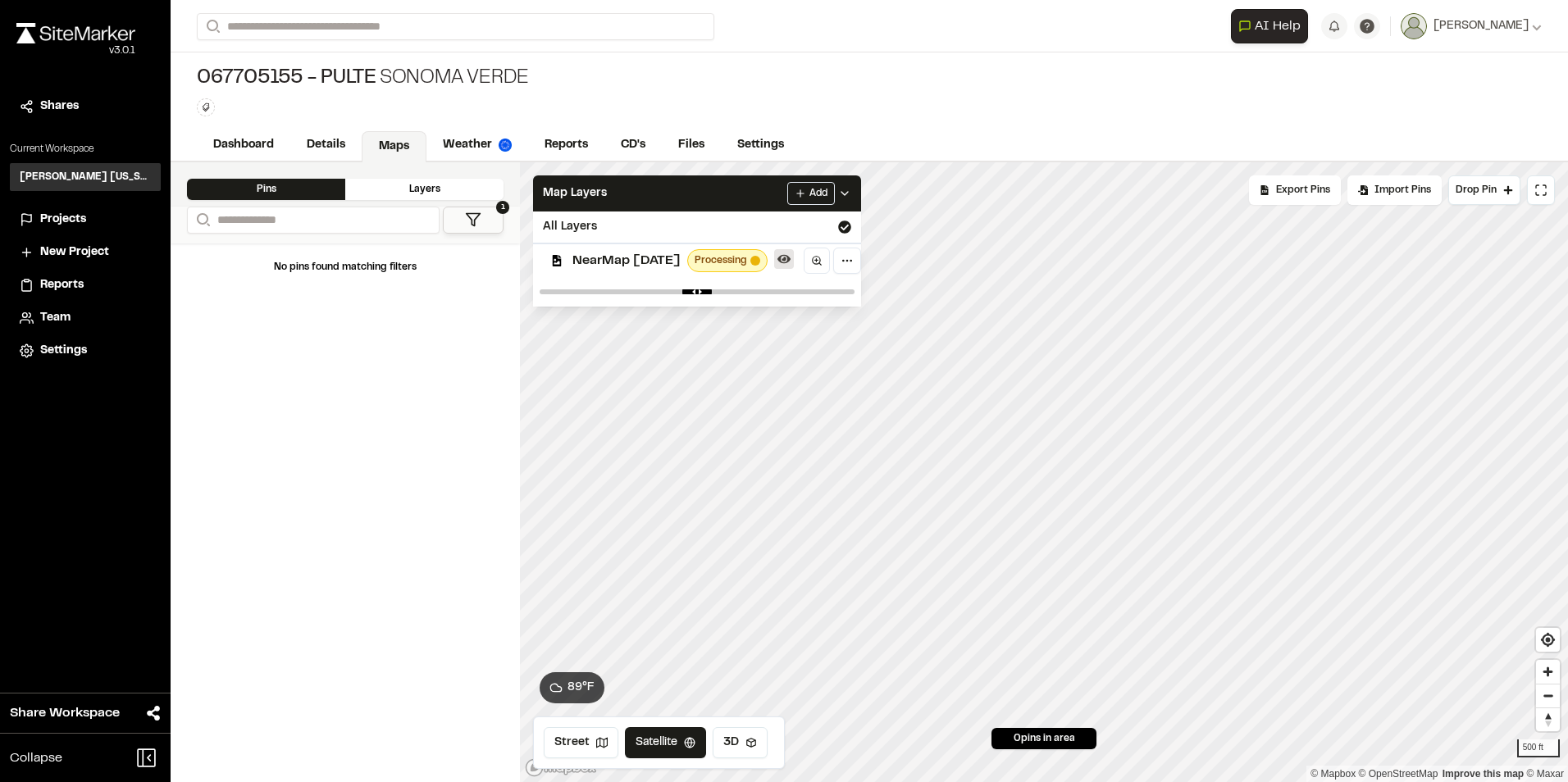
click at [790, 256] on icon at bounding box center [783, 259] width 13 height 13
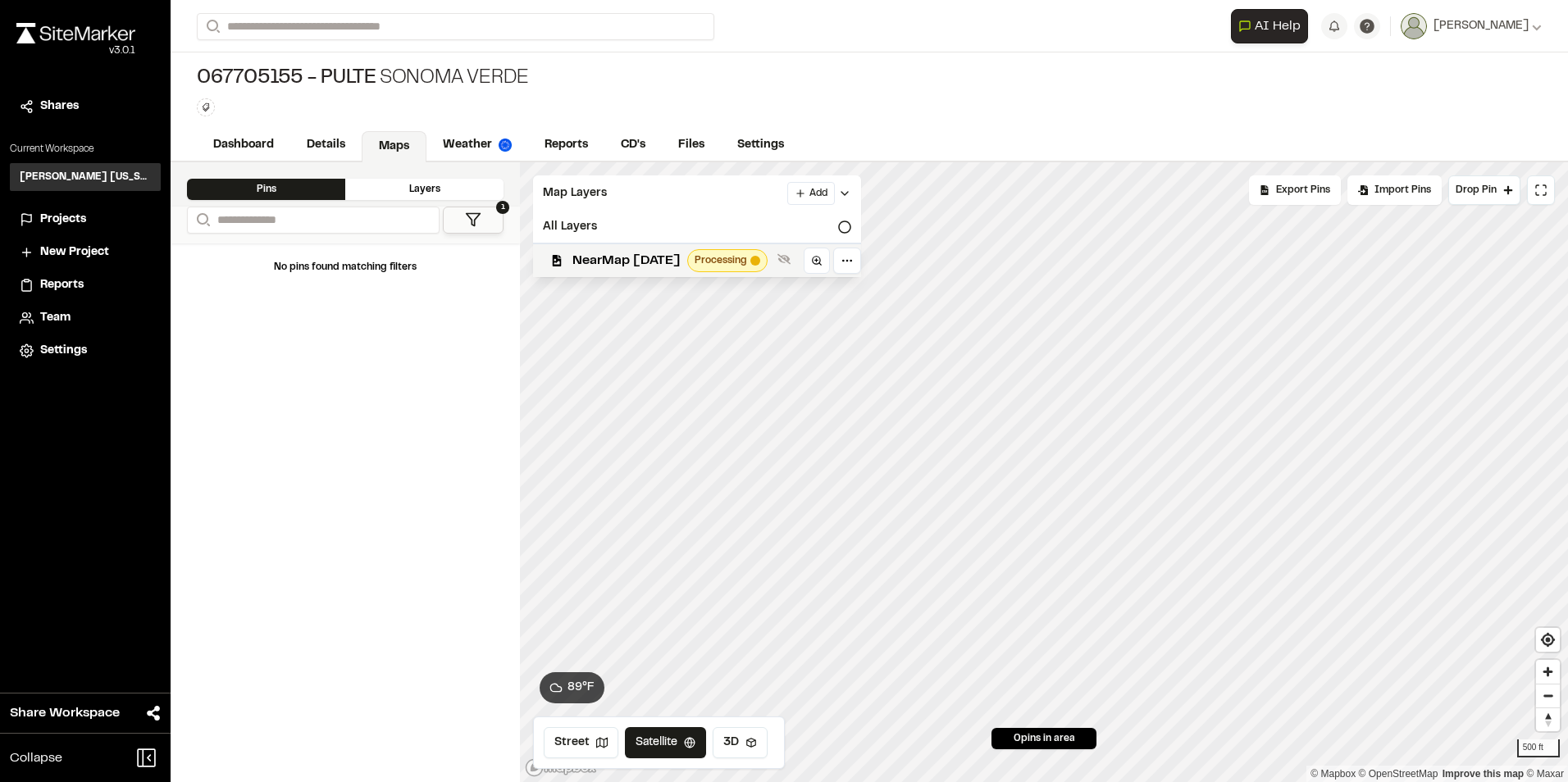
click at [790, 256] on icon at bounding box center [783, 260] width 13 height 10
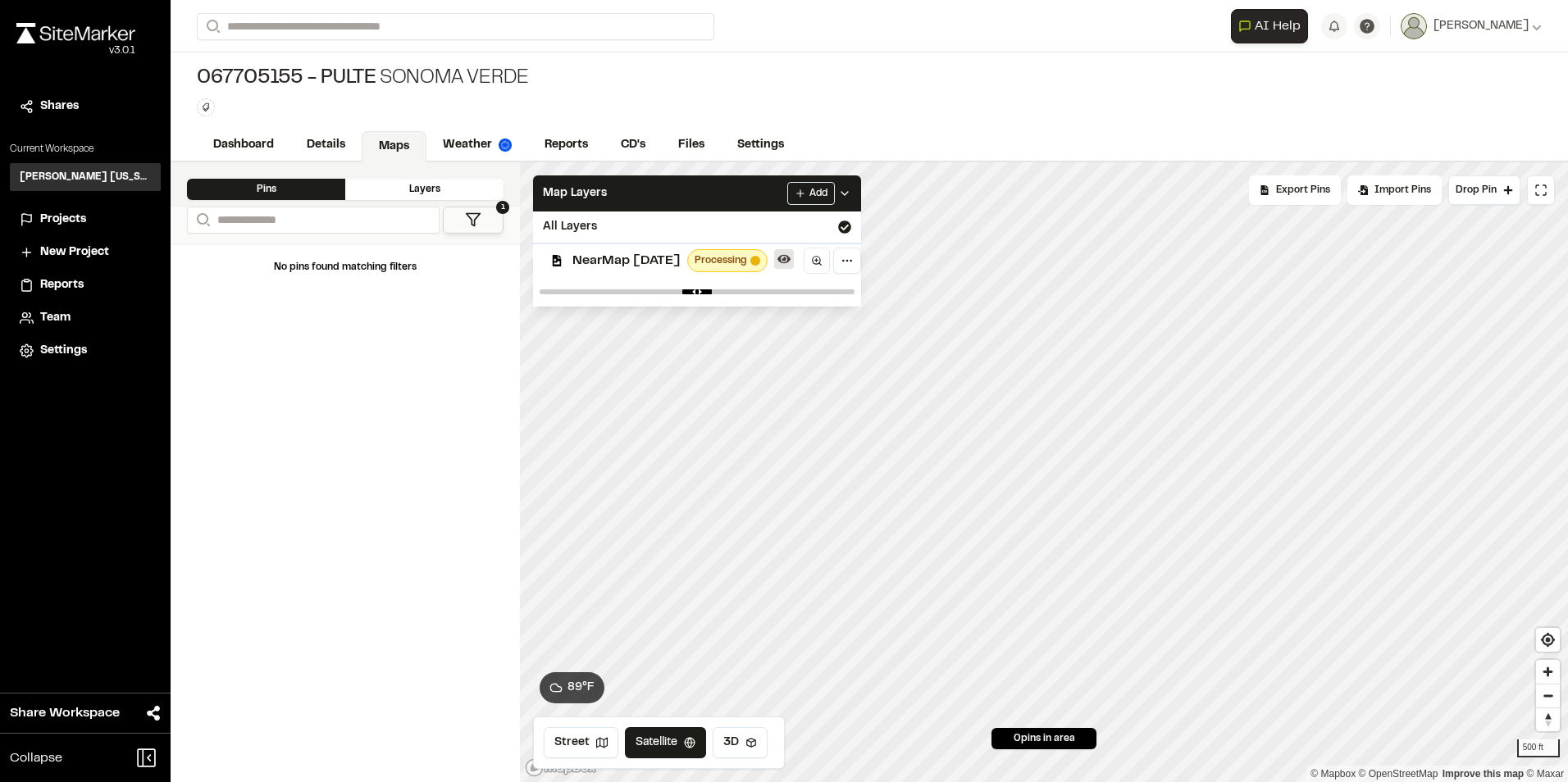
click at [790, 256] on icon at bounding box center [783, 259] width 13 height 13
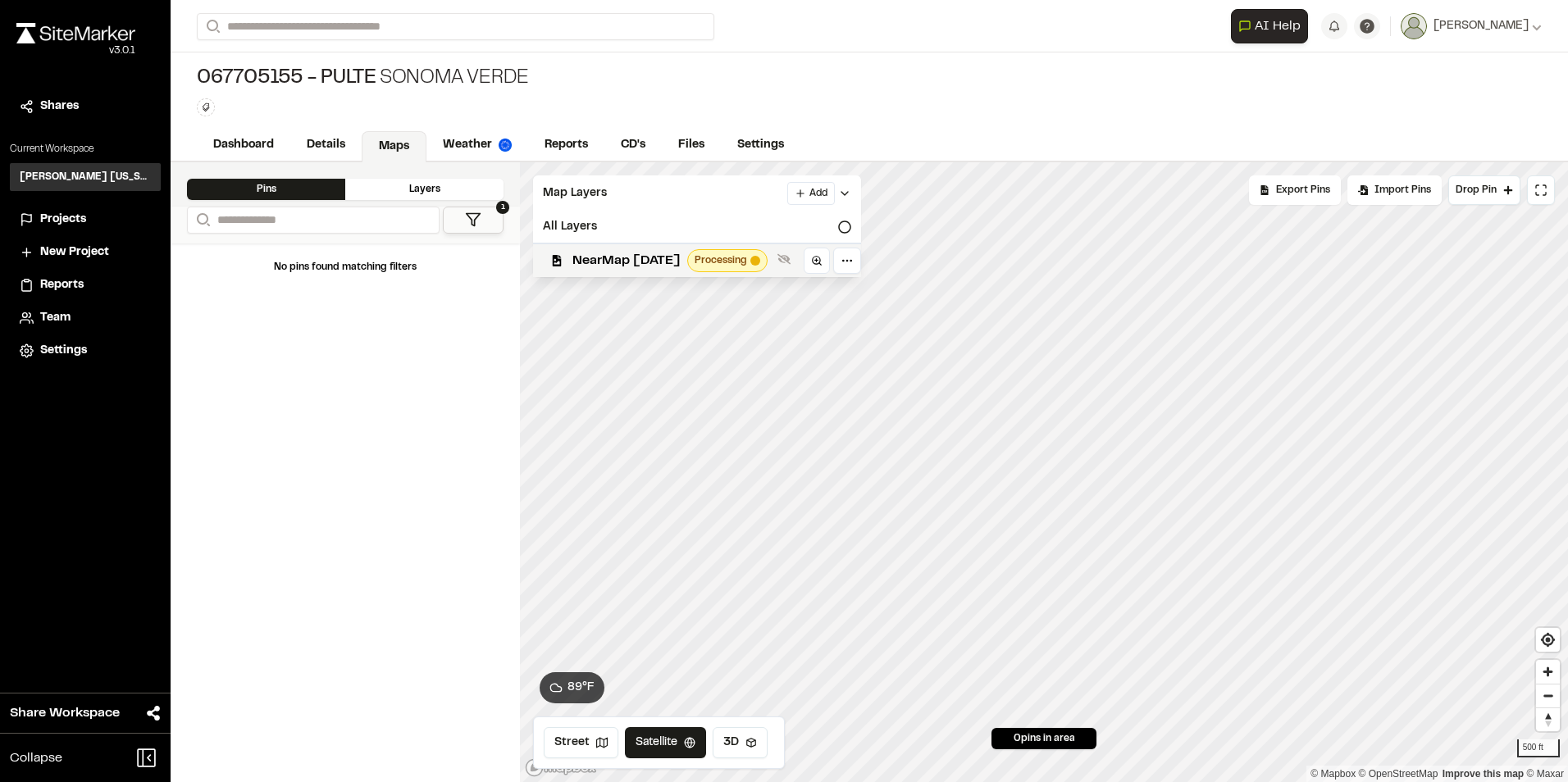
click at [790, 256] on icon at bounding box center [783, 260] width 13 height 10
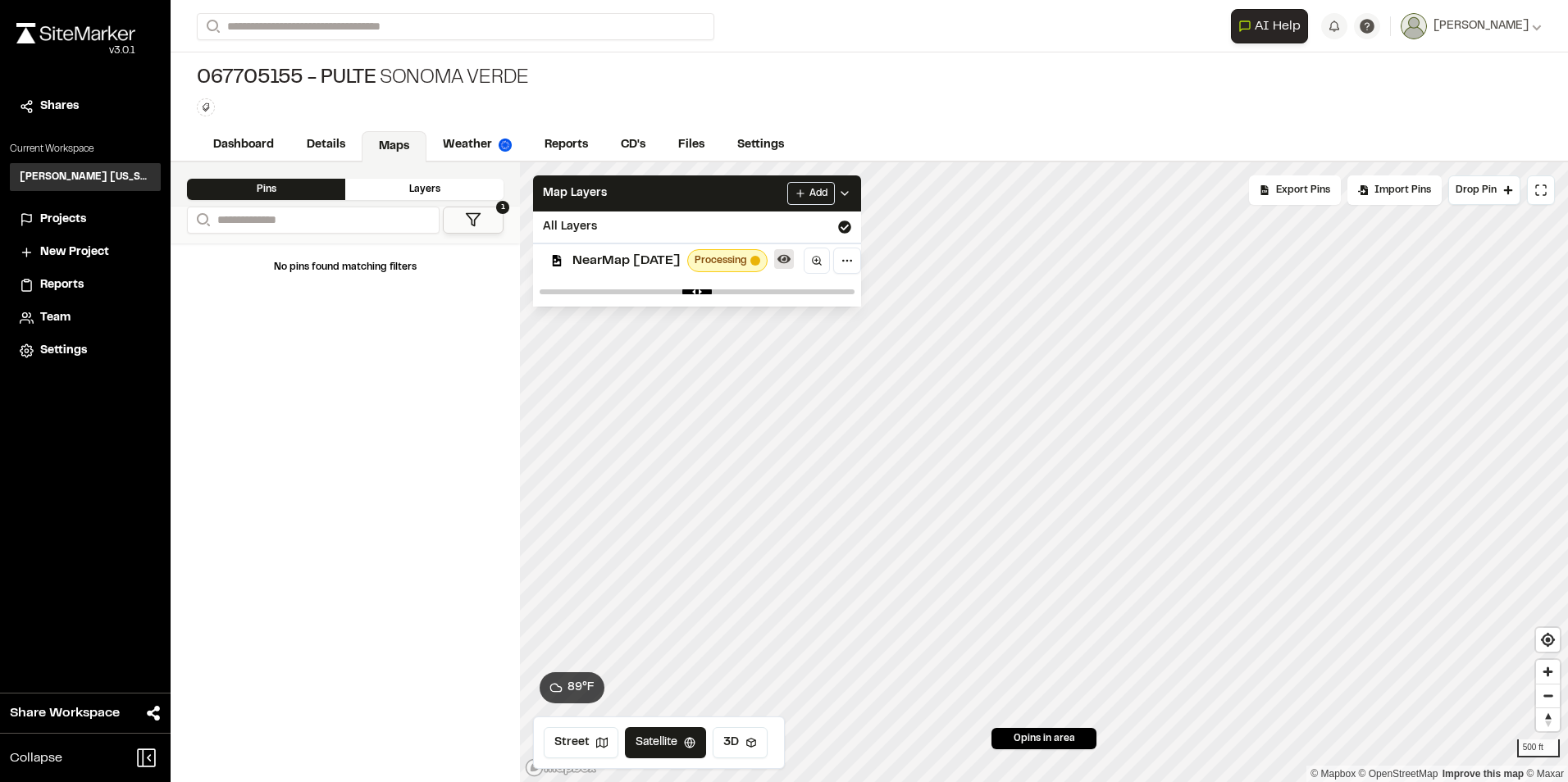
click at [790, 256] on icon at bounding box center [783, 259] width 13 height 13
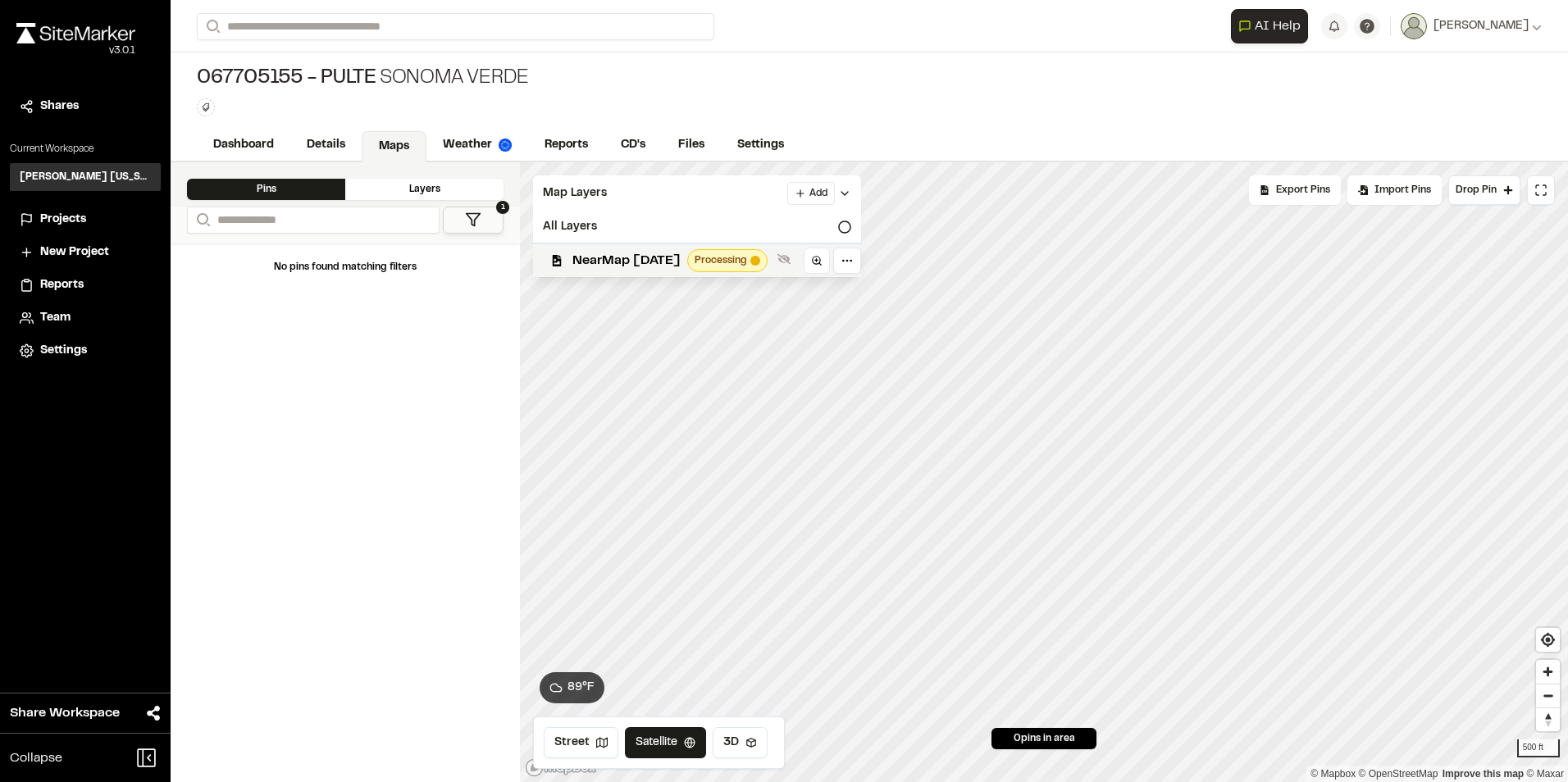
click at [790, 256] on icon at bounding box center [783, 260] width 13 height 10
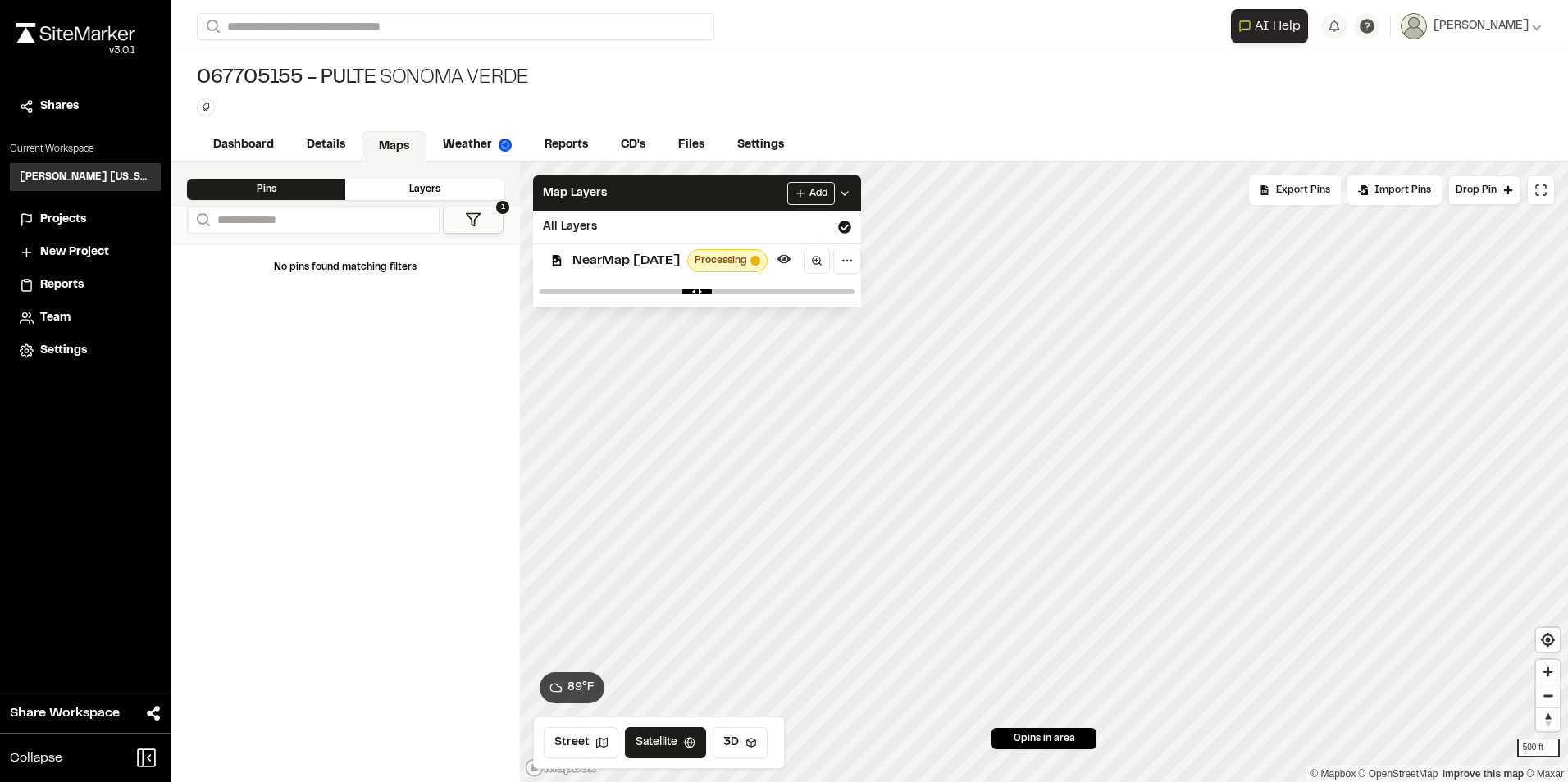
click at [347, 390] on div "No pins found matching filters" at bounding box center [345, 512] width 350 height 539
click at [251, 139] on link "Dashboard" at bounding box center [244, 146] width 95 height 31
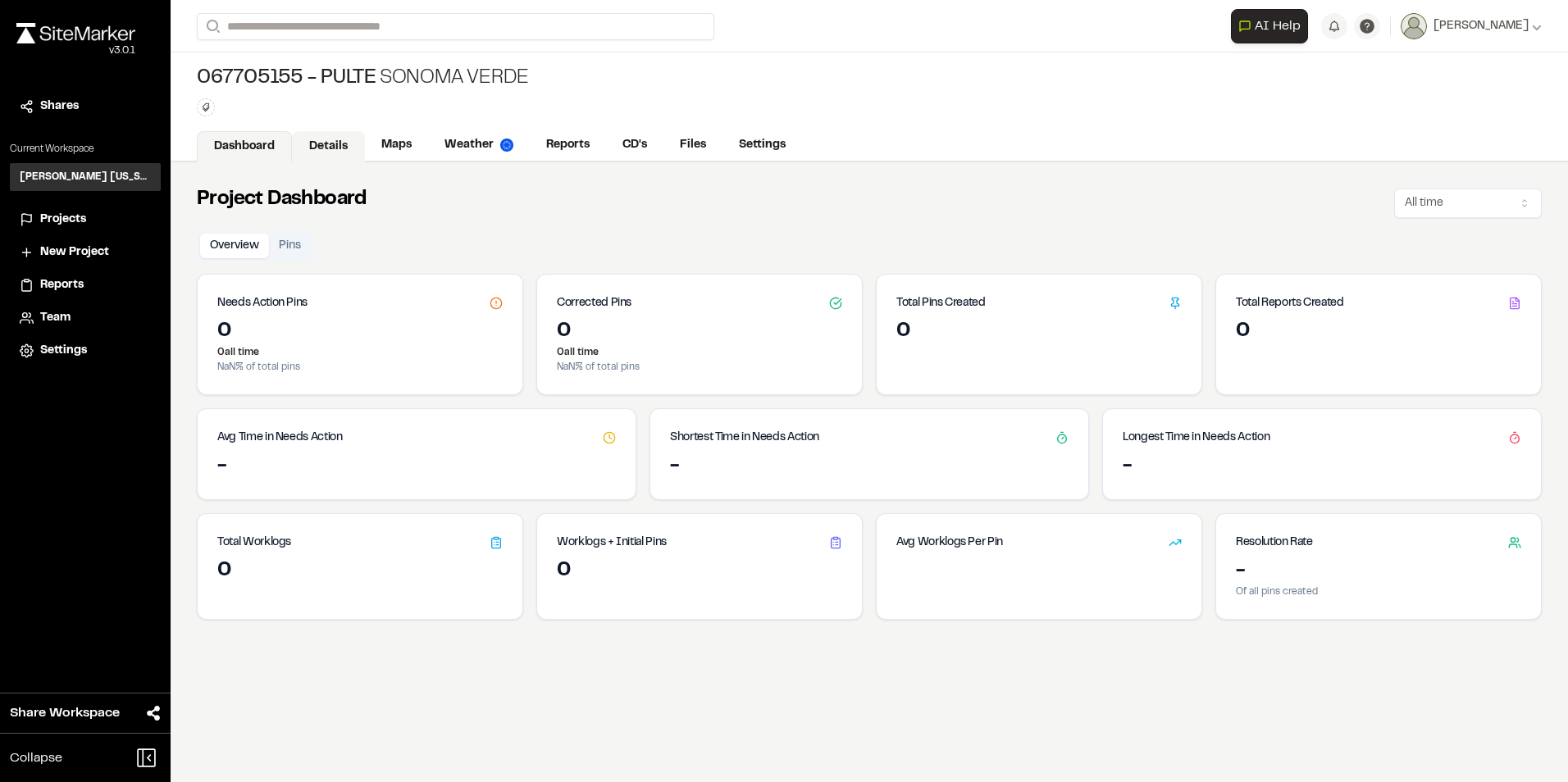
click at [318, 145] on link "Details" at bounding box center [328, 146] width 73 height 31
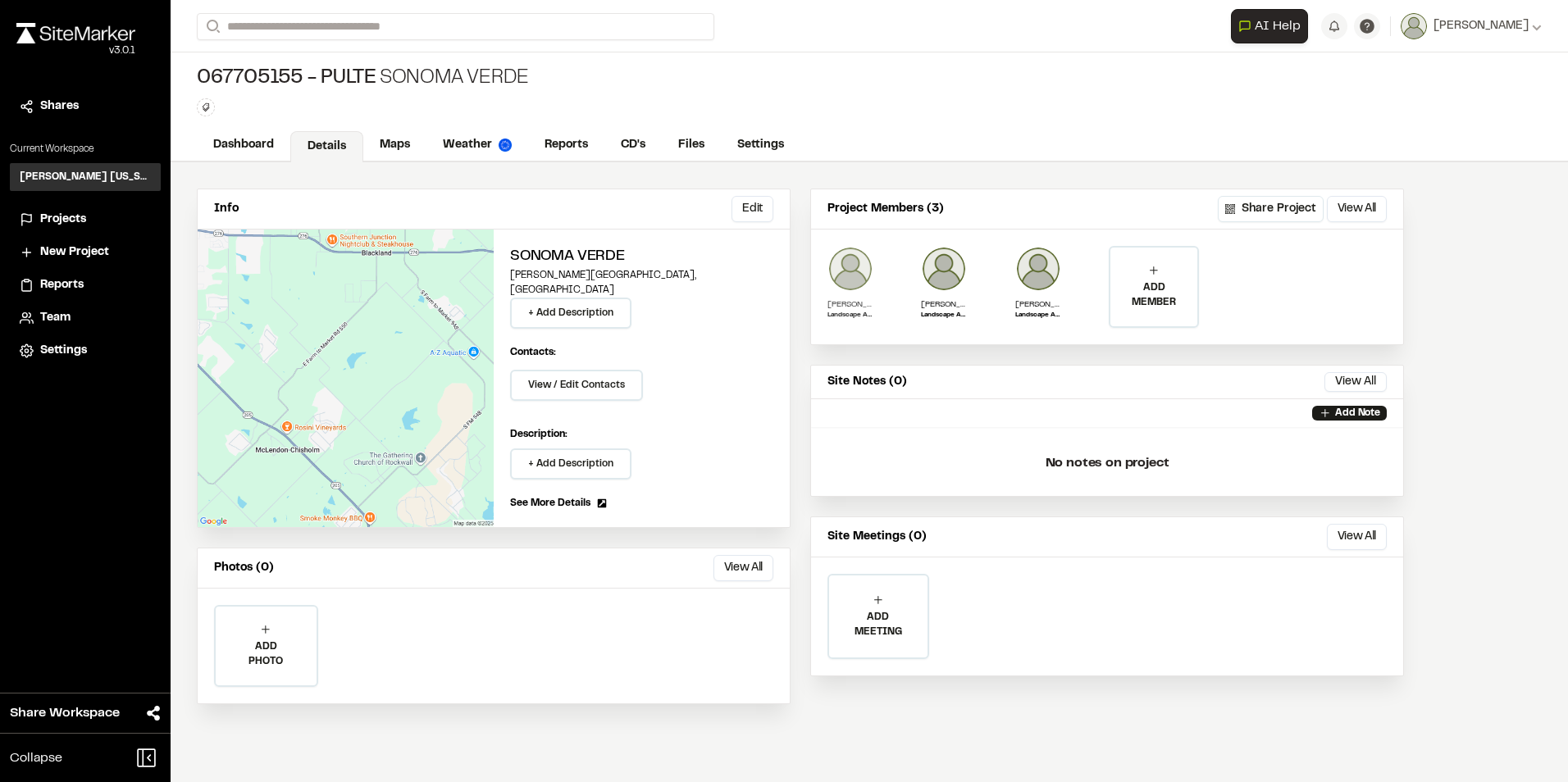
click at [843, 272] on img at bounding box center [850, 269] width 46 height 46
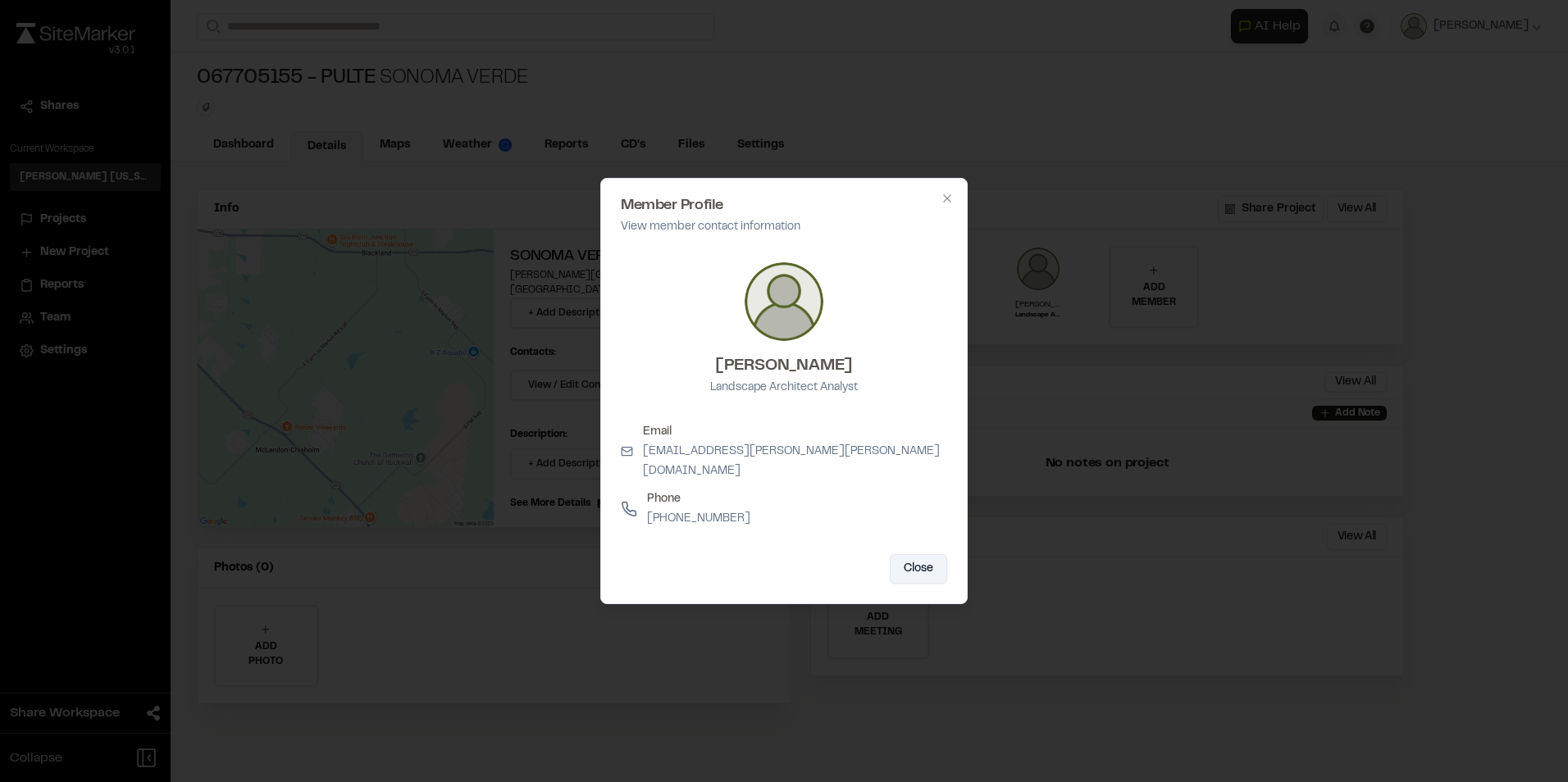
click at [907, 559] on button "Close" at bounding box center [918, 569] width 57 height 29
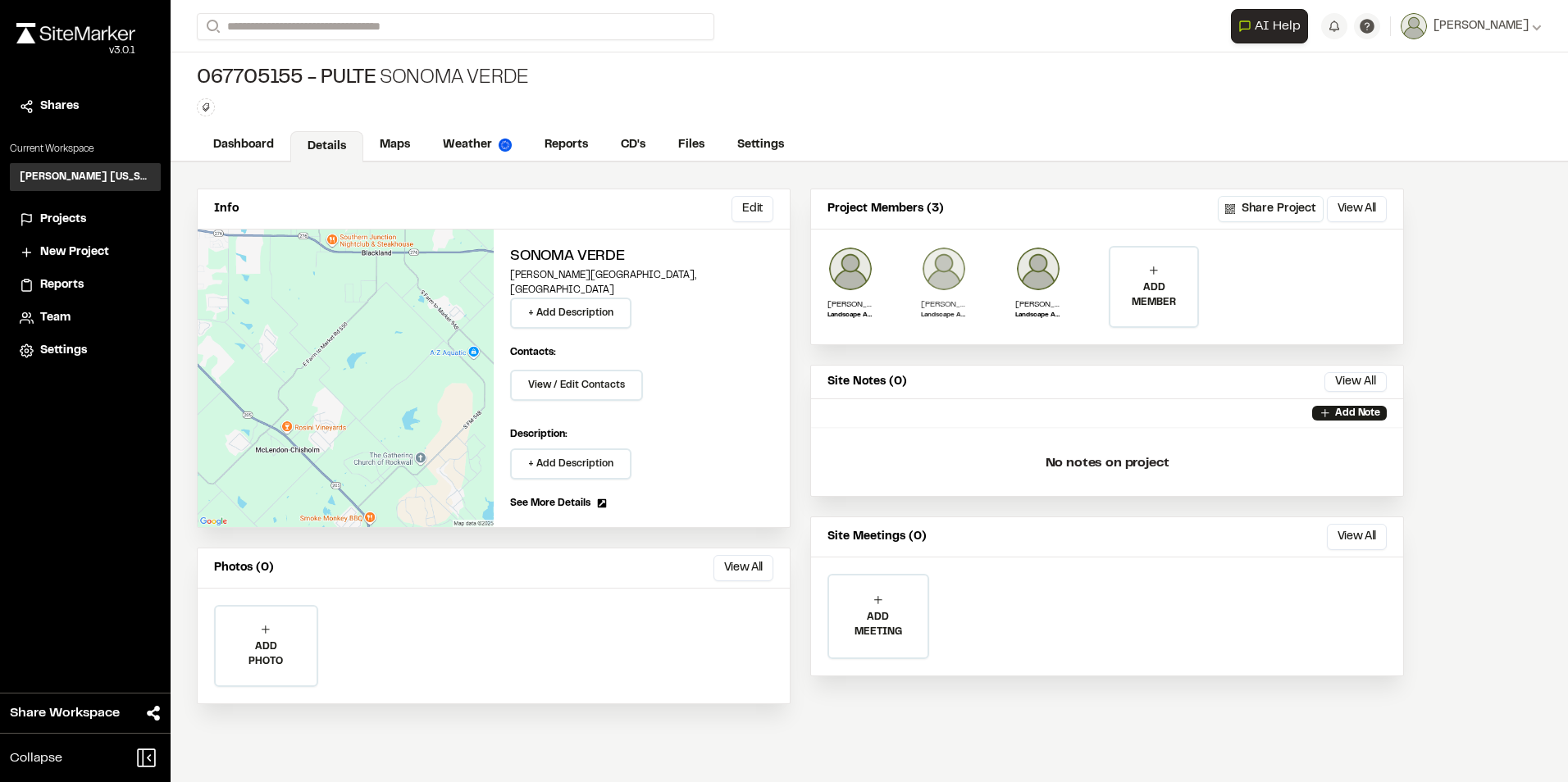
click at [944, 287] on img at bounding box center [944, 269] width 46 height 46
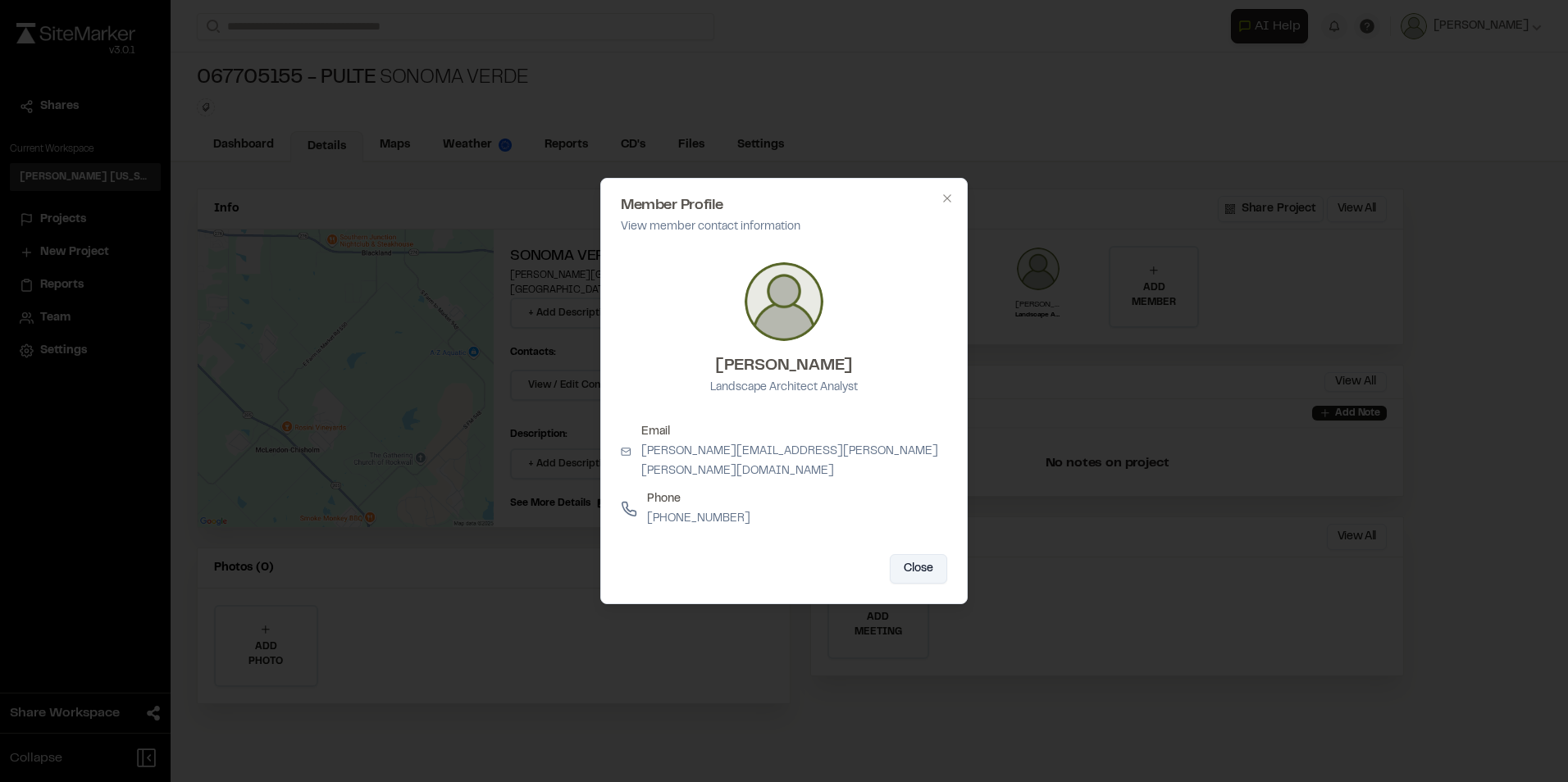
click at [919, 558] on button "Close" at bounding box center [918, 569] width 57 height 29
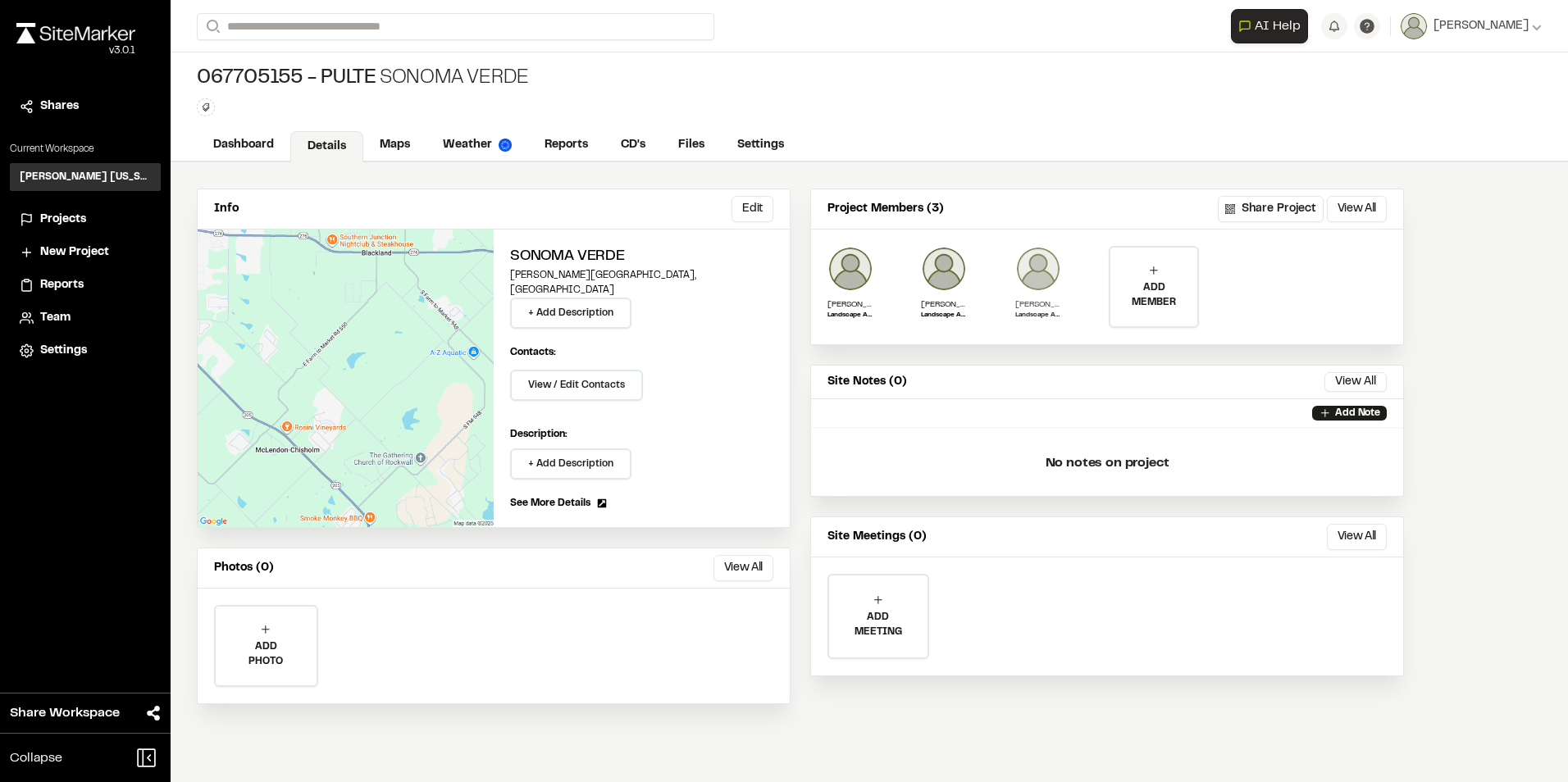
click at [1047, 290] on img at bounding box center [1038, 269] width 46 height 46
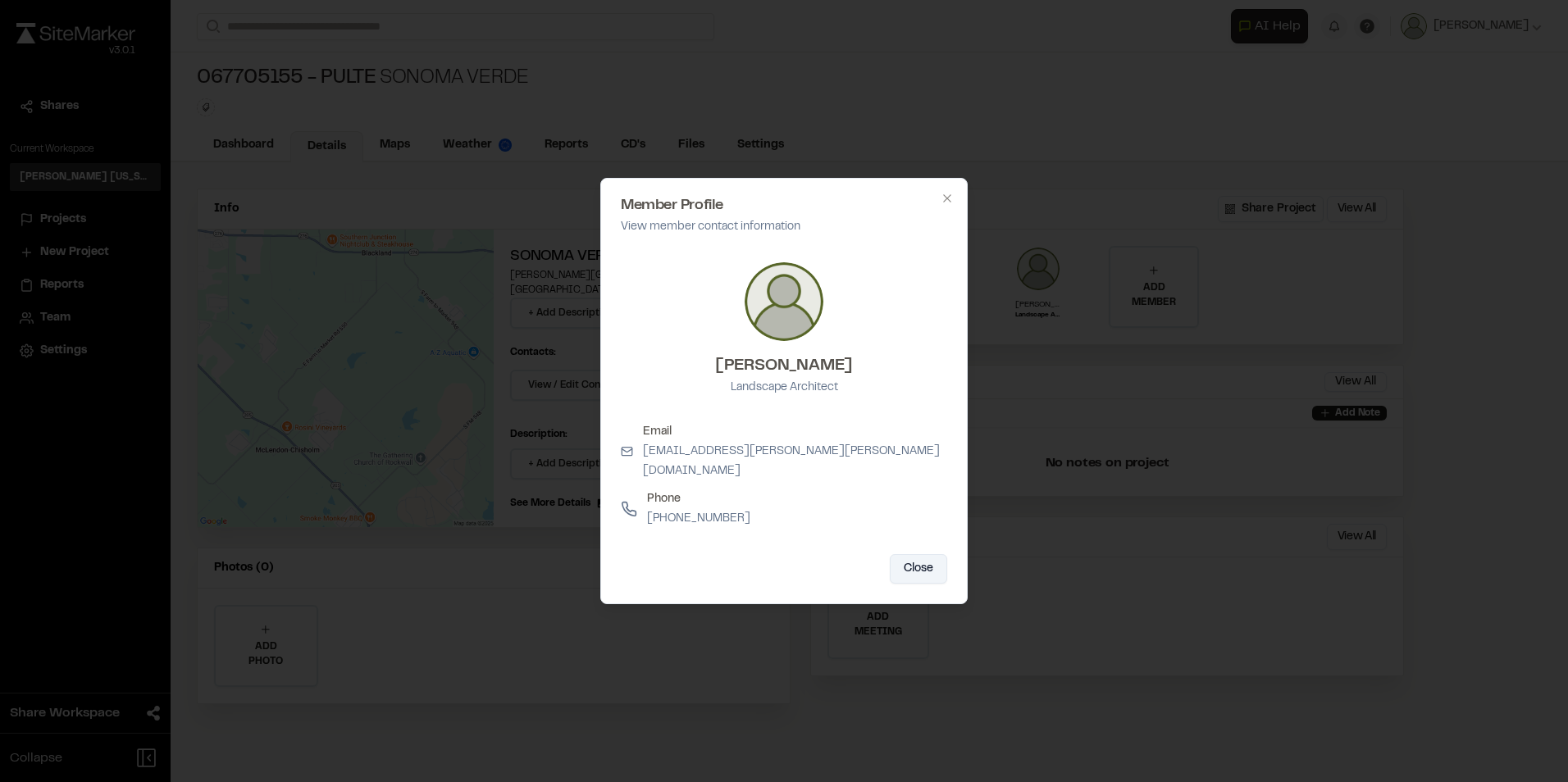
click at [922, 563] on button "Close" at bounding box center [918, 569] width 57 height 29
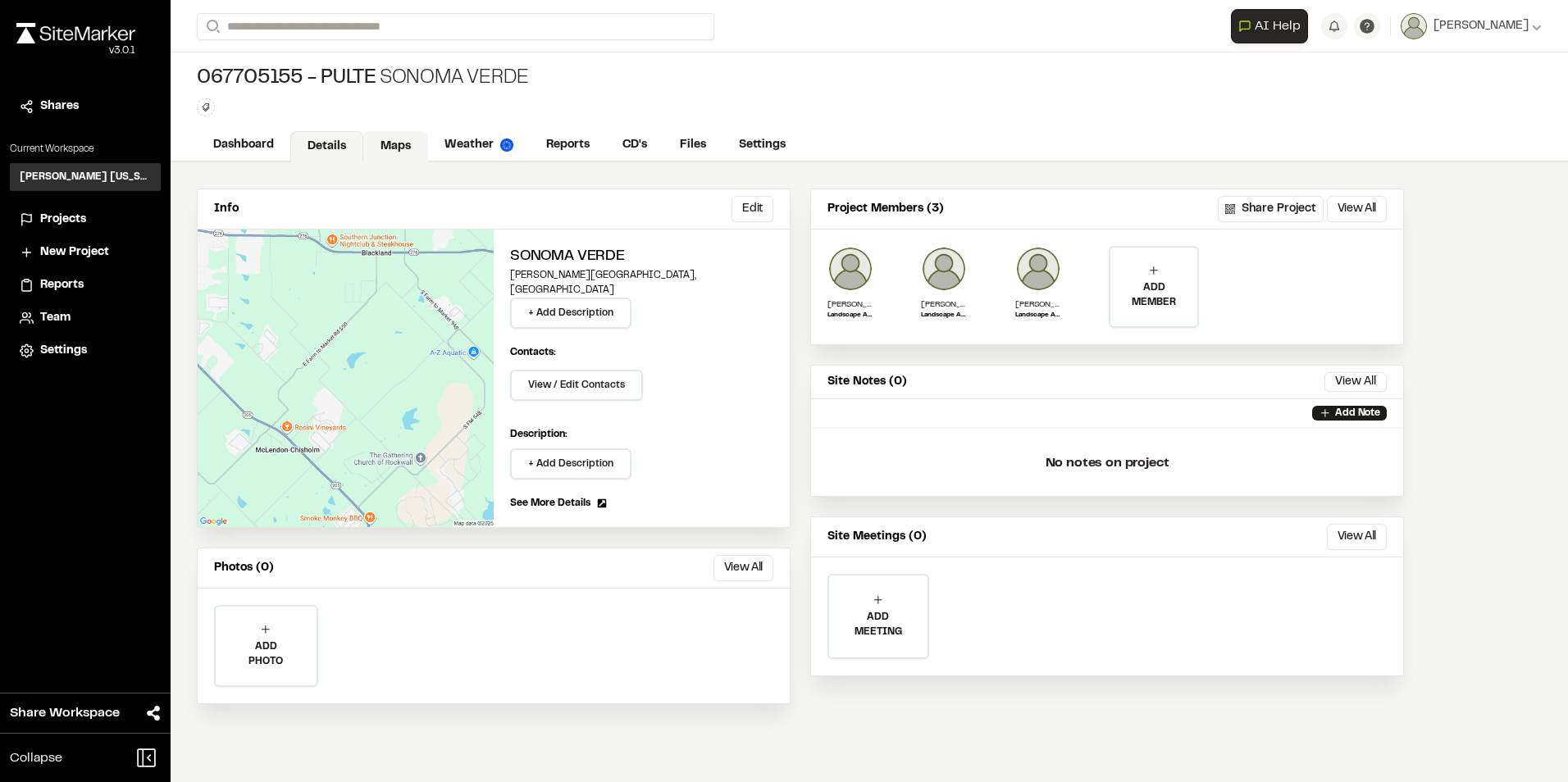
click at [419, 144] on link "Maps" at bounding box center [396, 146] width 65 height 31
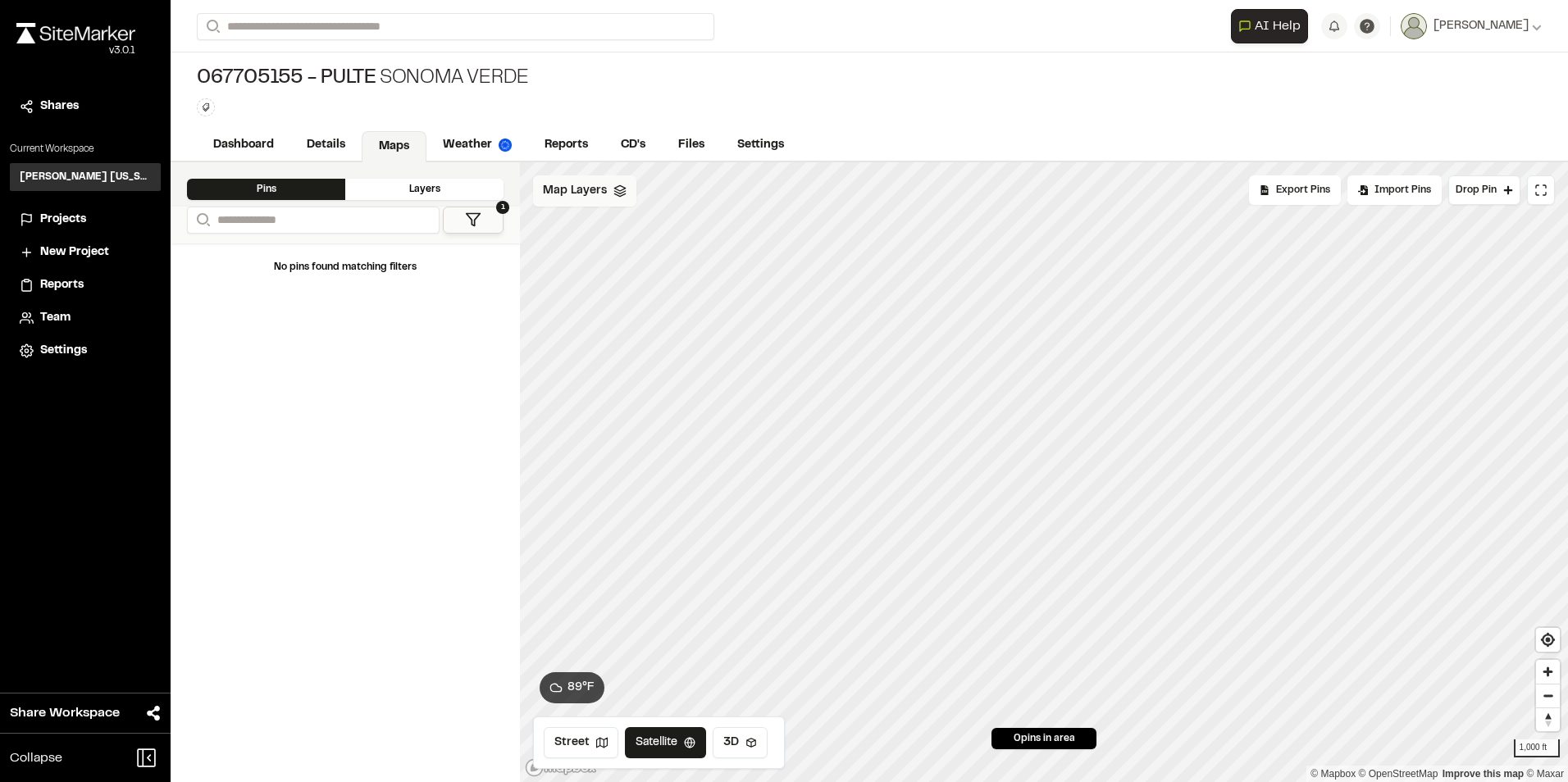
click at [542, 188] on div "Map Layers" at bounding box center [584, 191] width 104 height 31
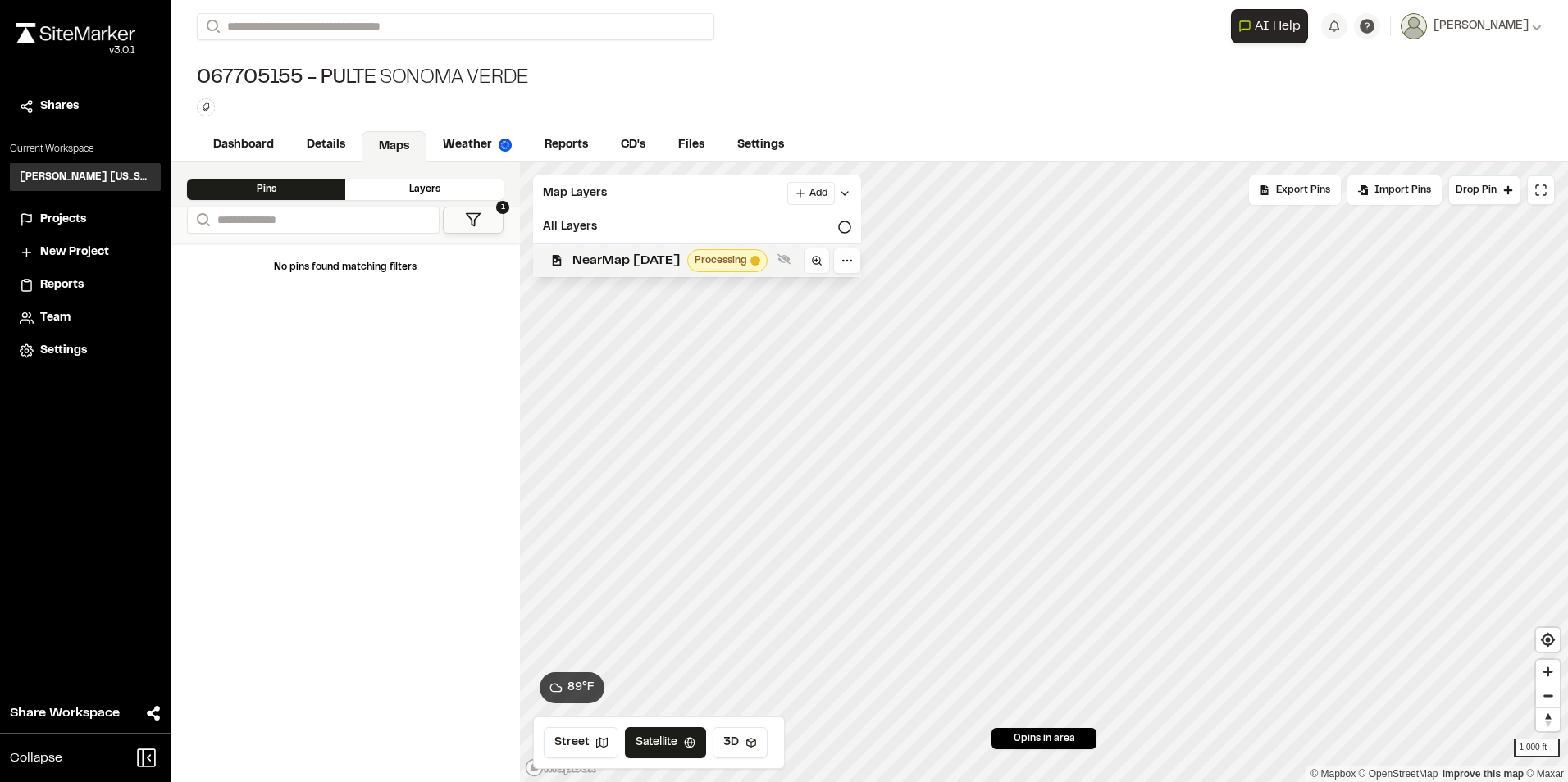
click at [629, 255] on span "NearMap [DATE]" at bounding box center [626, 260] width 108 height 20
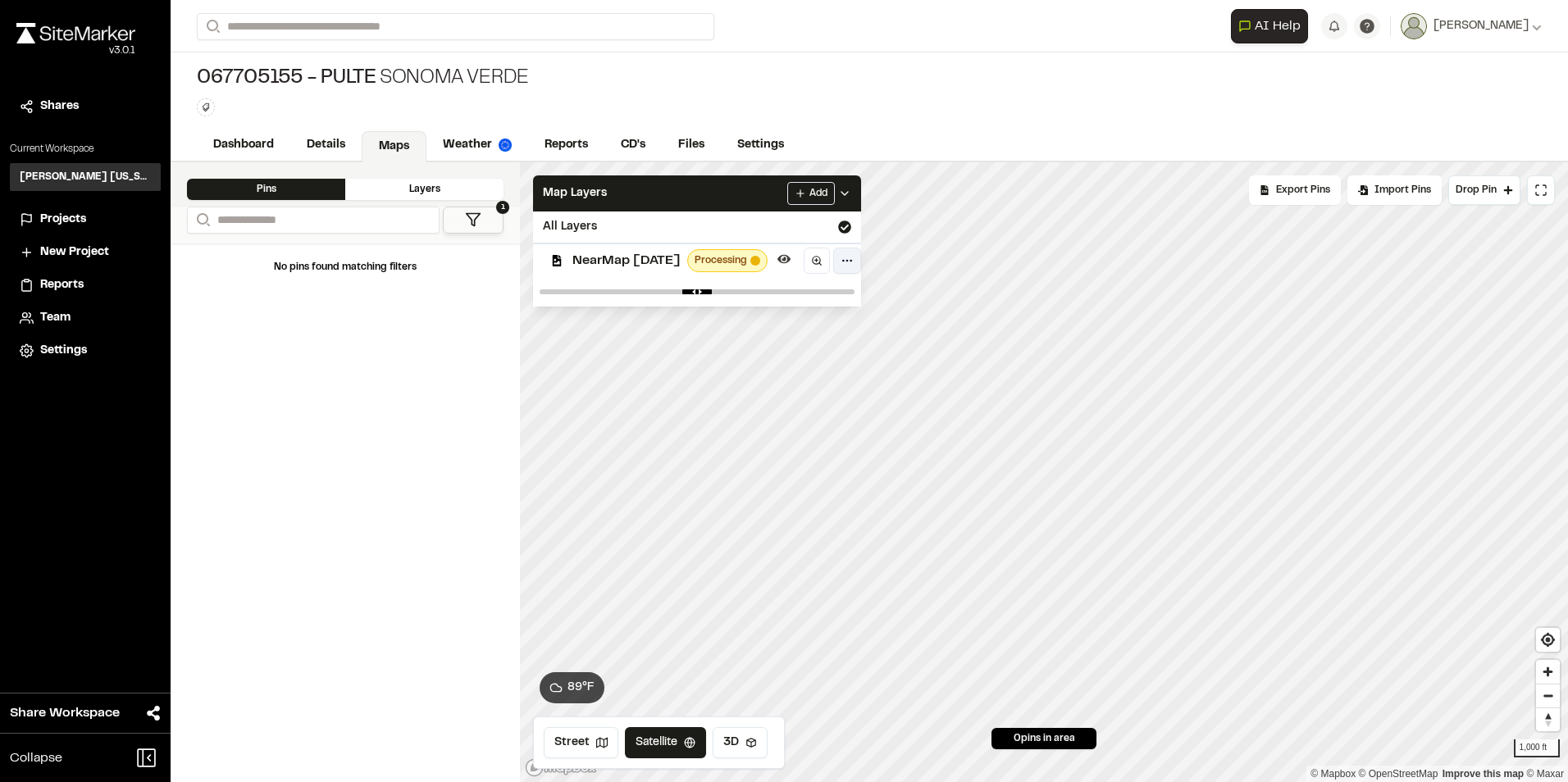
click at [869, 267] on html "**********" at bounding box center [784, 391] width 1568 height 782
click at [1013, 246] on html "**********" at bounding box center [784, 391] width 1568 height 782
click at [355, 409] on div "No pins found matching filters" at bounding box center [345, 512] width 350 height 539
click at [337, 400] on div "No pins found matching filters" at bounding box center [345, 512] width 350 height 539
click at [259, 147] on link "Dashboard" at bounding box center [244, 146] width 95 height 31
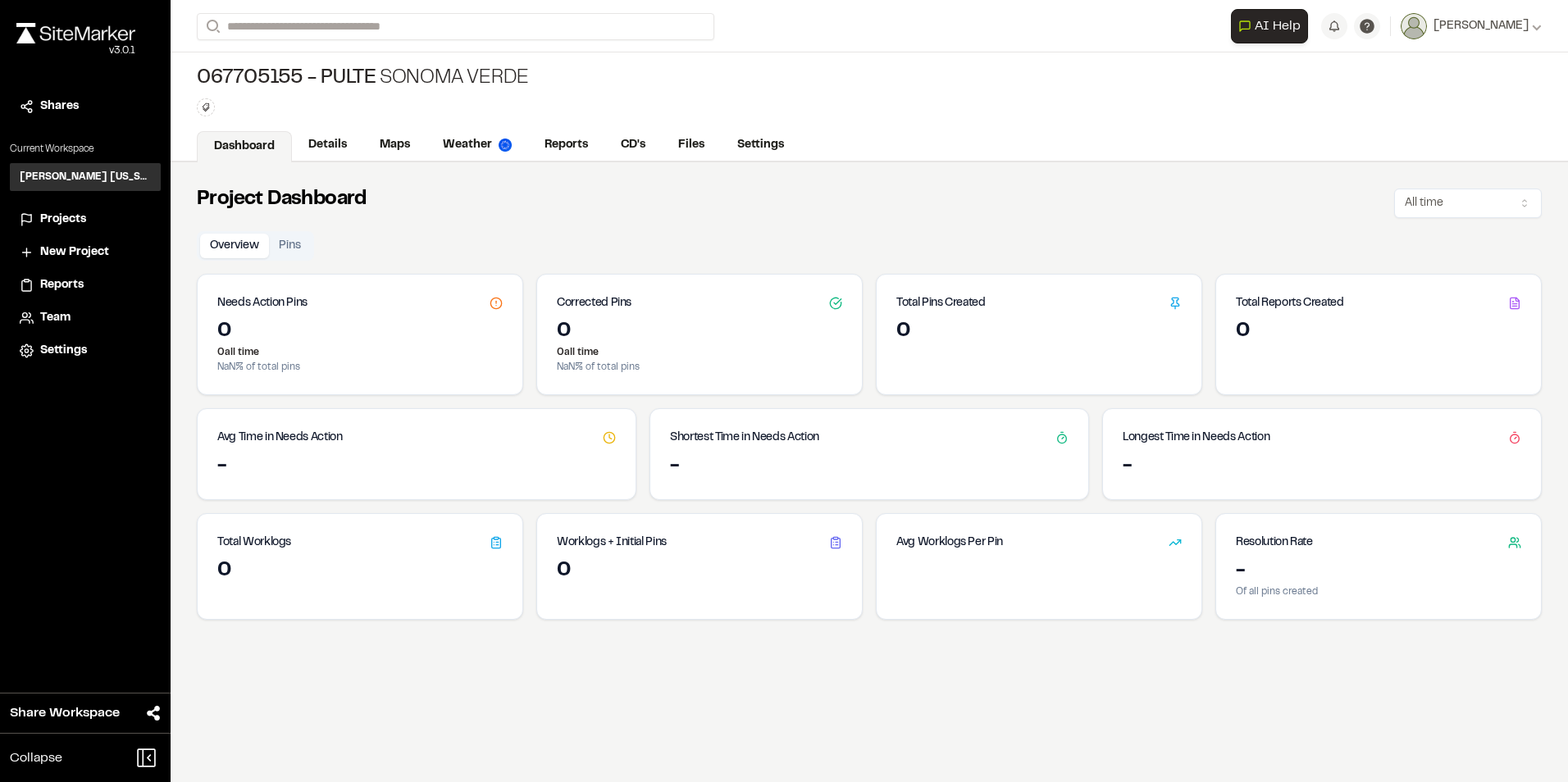
click at [50, 212] on span "Projects" at bounding box center [63, 219] width 46 height 18
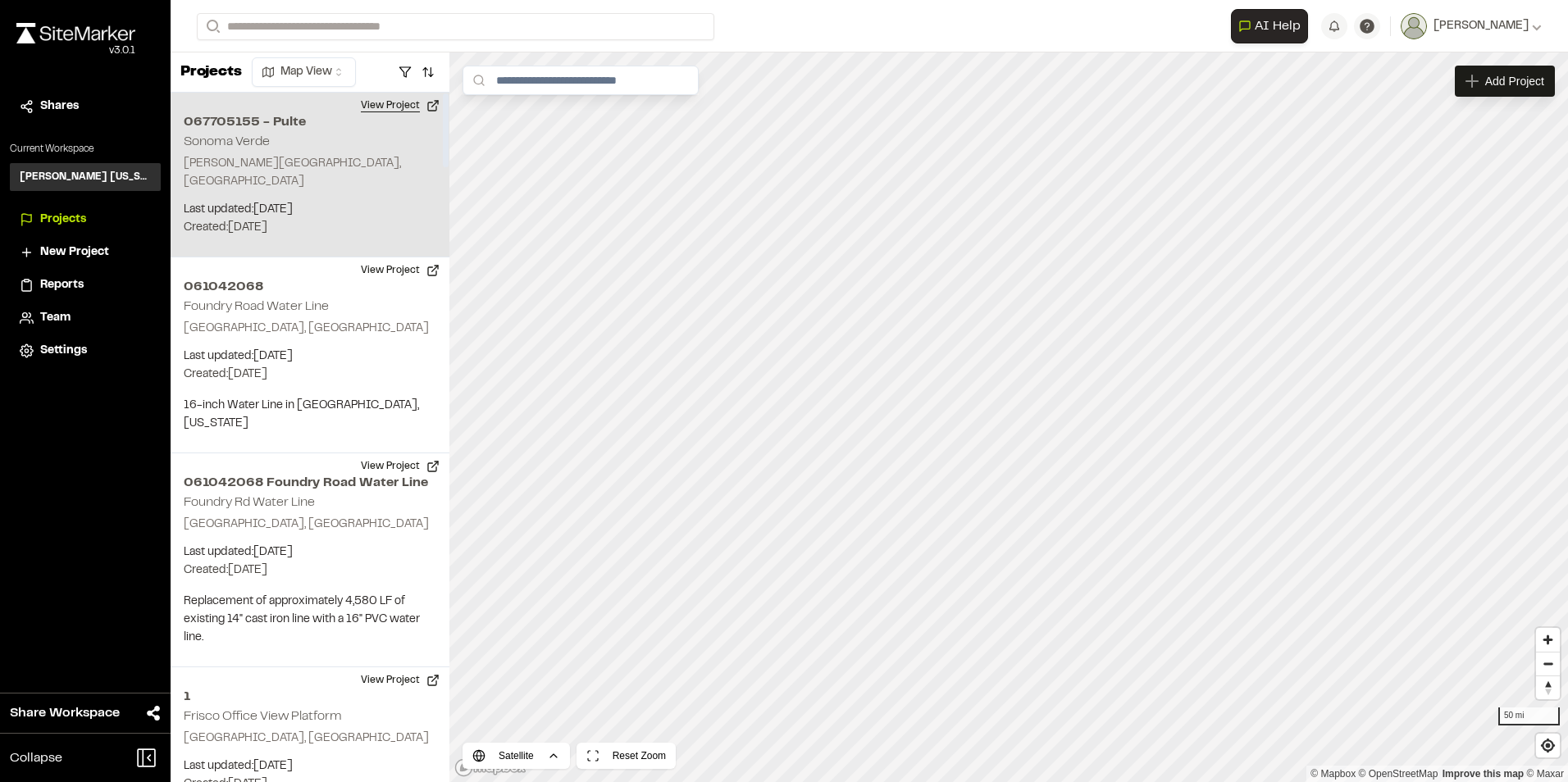
click at [394, 107] on button "View Project" at bounding box center [400, 105] width 99 height 27
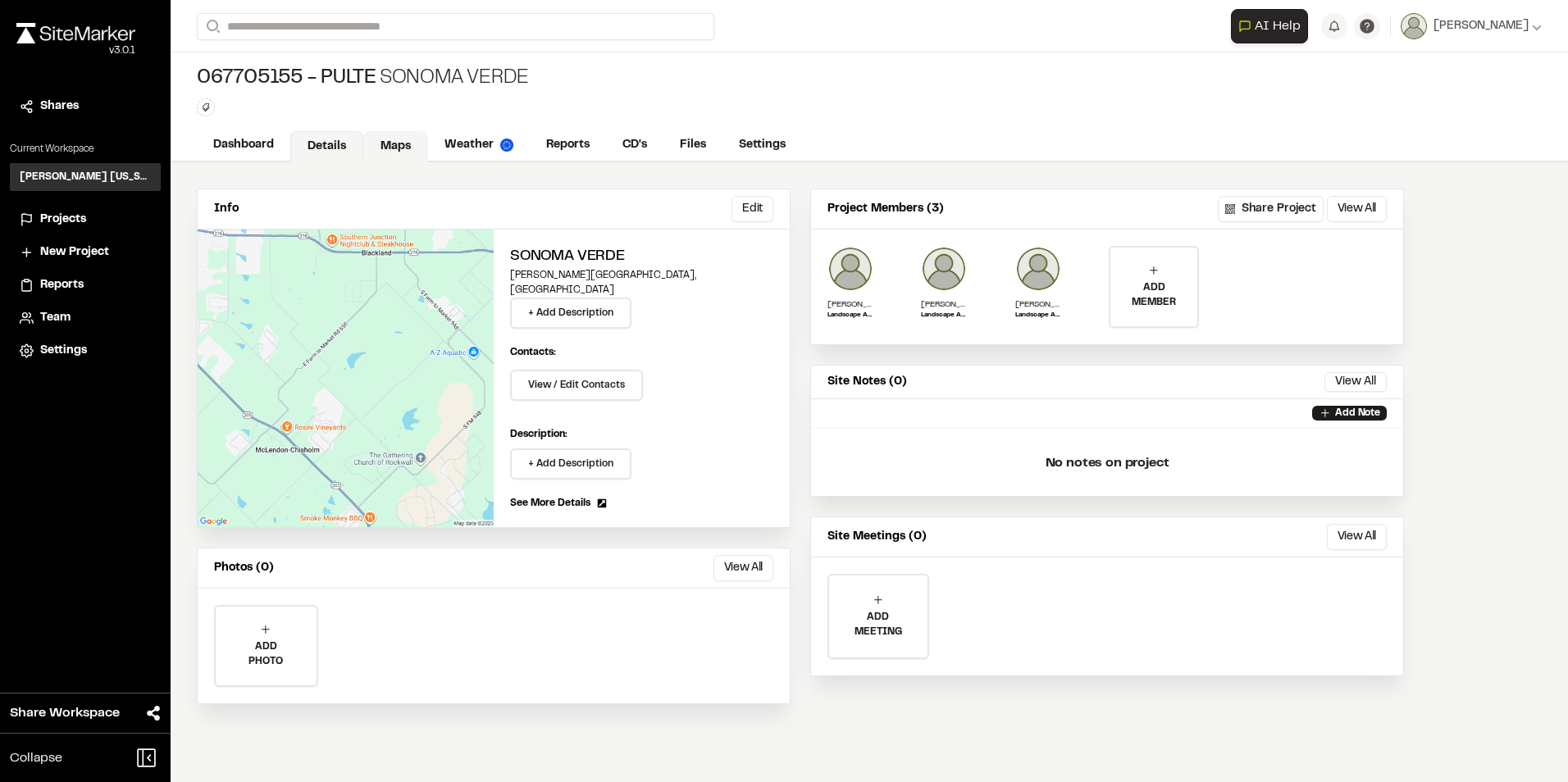
click at [404, 148] on link "Maps" at bounding box center [396, 146] width 65 height 31
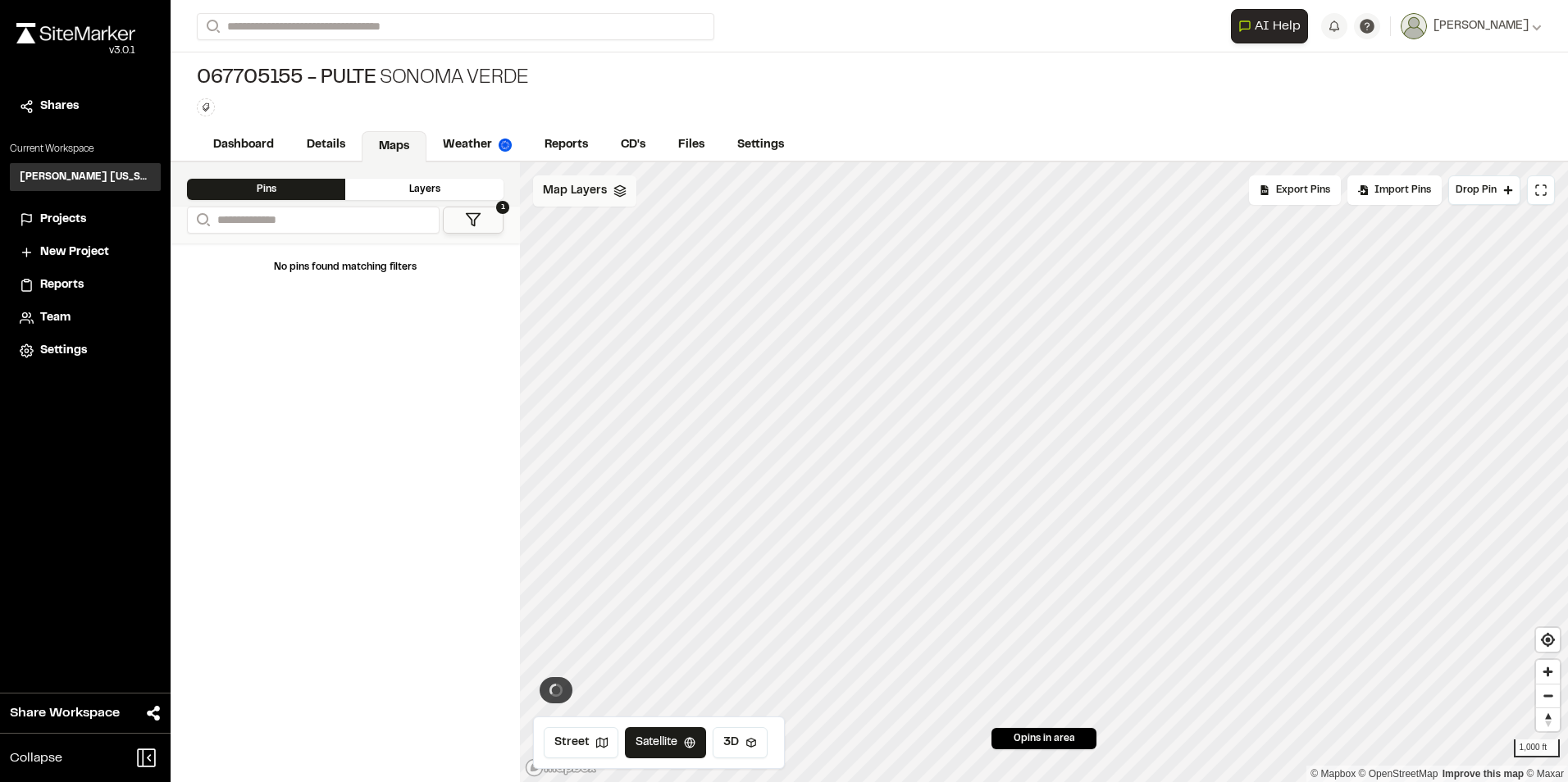
click at [587, 196] on span "Map Layers" at bounding box center [574, 190] width 64 height 18
click at [631, 258] on span "NearMap [DATE]" at bounding box center [626, 260] width 108 height 20
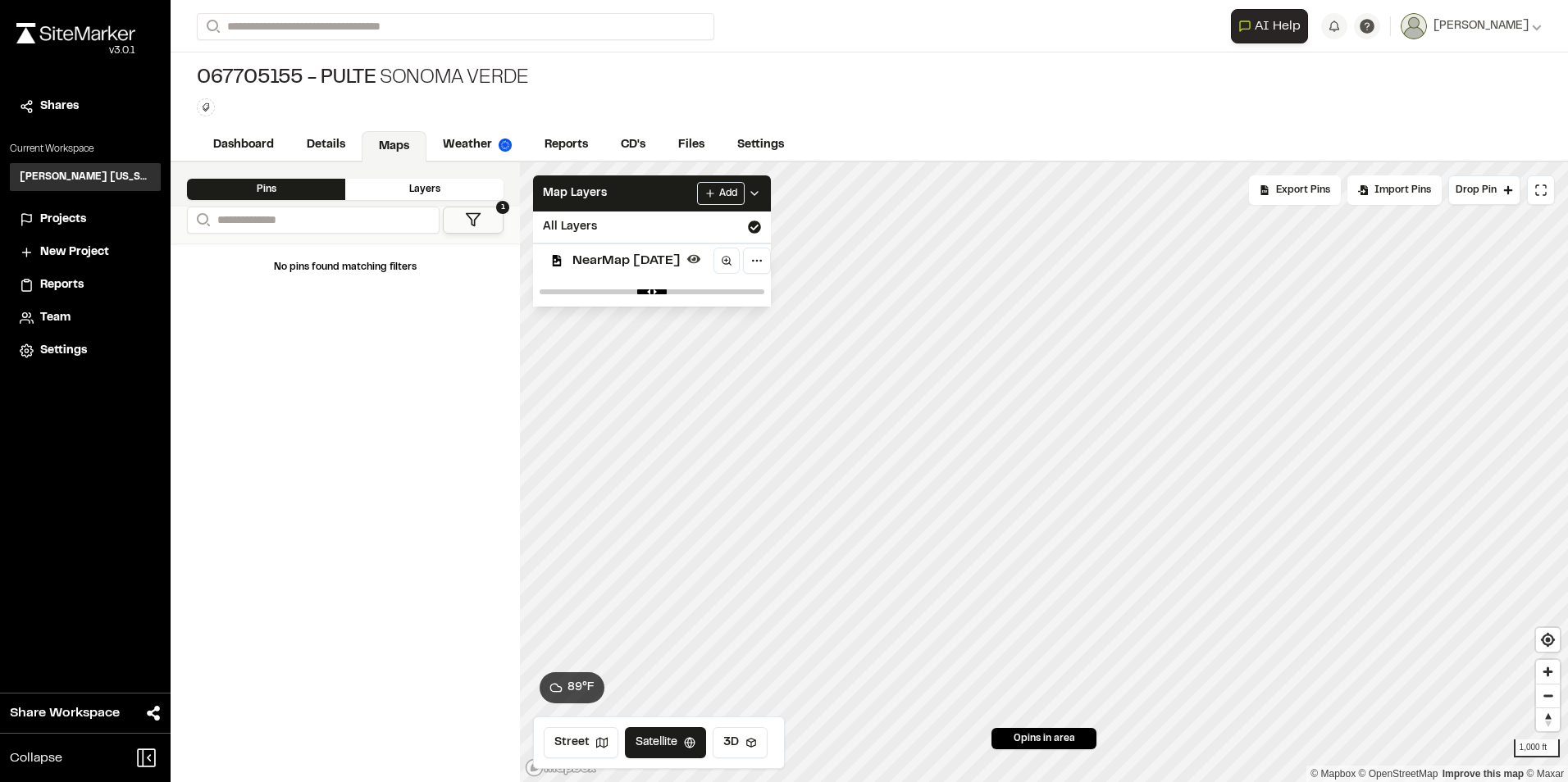
click at [631, 258] on span "NearMap [DATE]" at bounding box center [626, 260] width 108 height 20
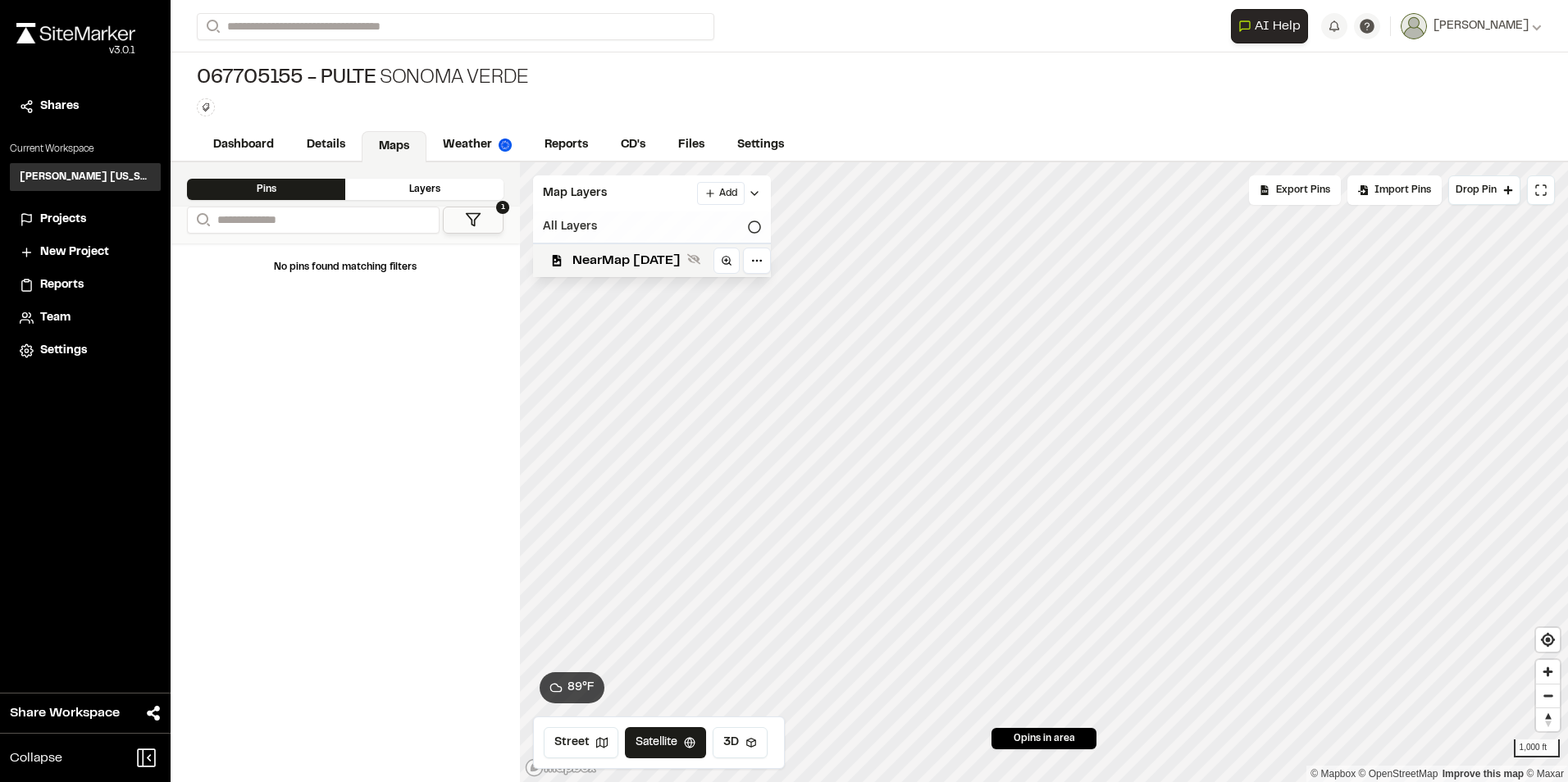
click at [581, 232] on div "All Layers" at bounding box center [651, 227] width 237 height 31
